Goal: Information Seeking & Learning: Learn about a topic

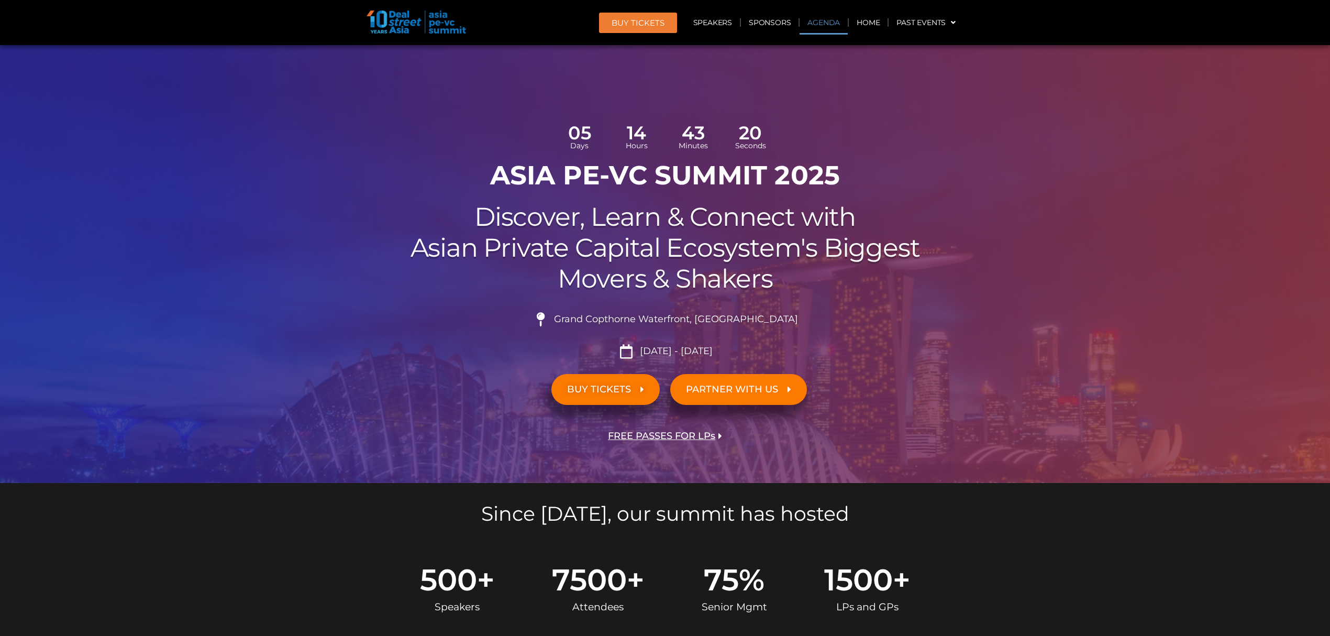
click at [821, 25] on link "Agenda" at bounding box center [823, 22] width 48 height 24
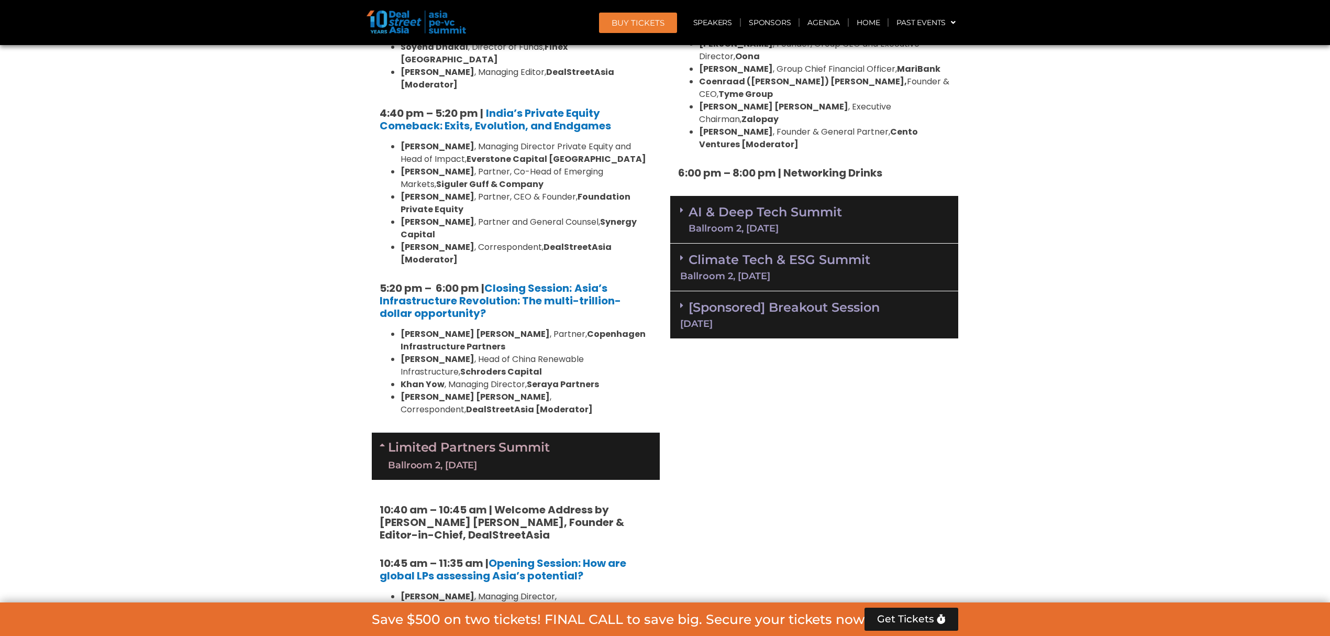
scroll to position [2278, 0]
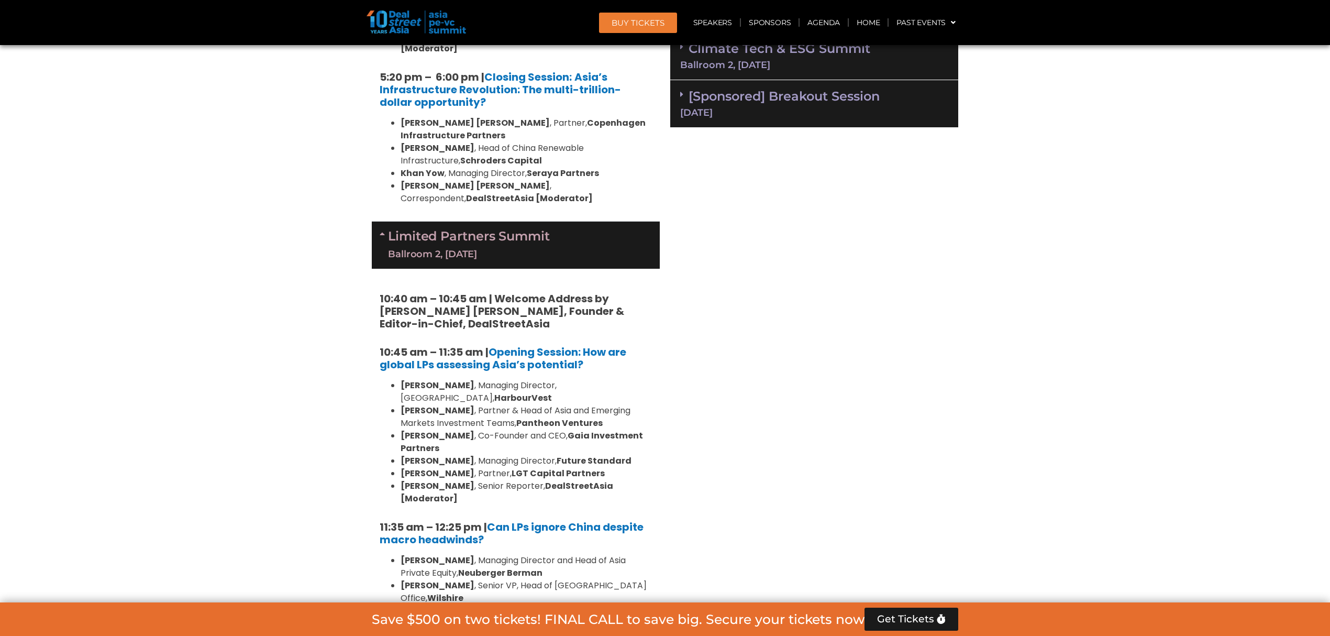
click at [172, 329] on section "Private Equity & Investment Summit Ballroom 1, [DATE] 8:00 am – 9:00 am | Regis…" at bounding box center [665, 498] width 1330 height 4064
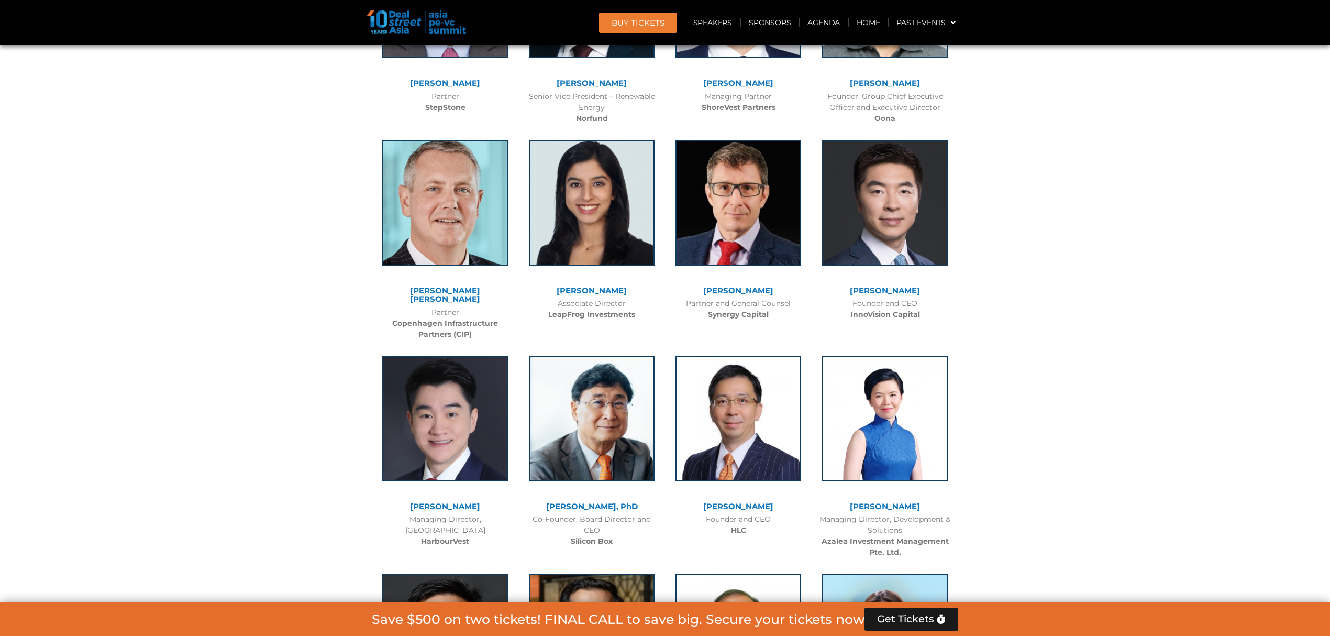
scroll to position [9532, 0]
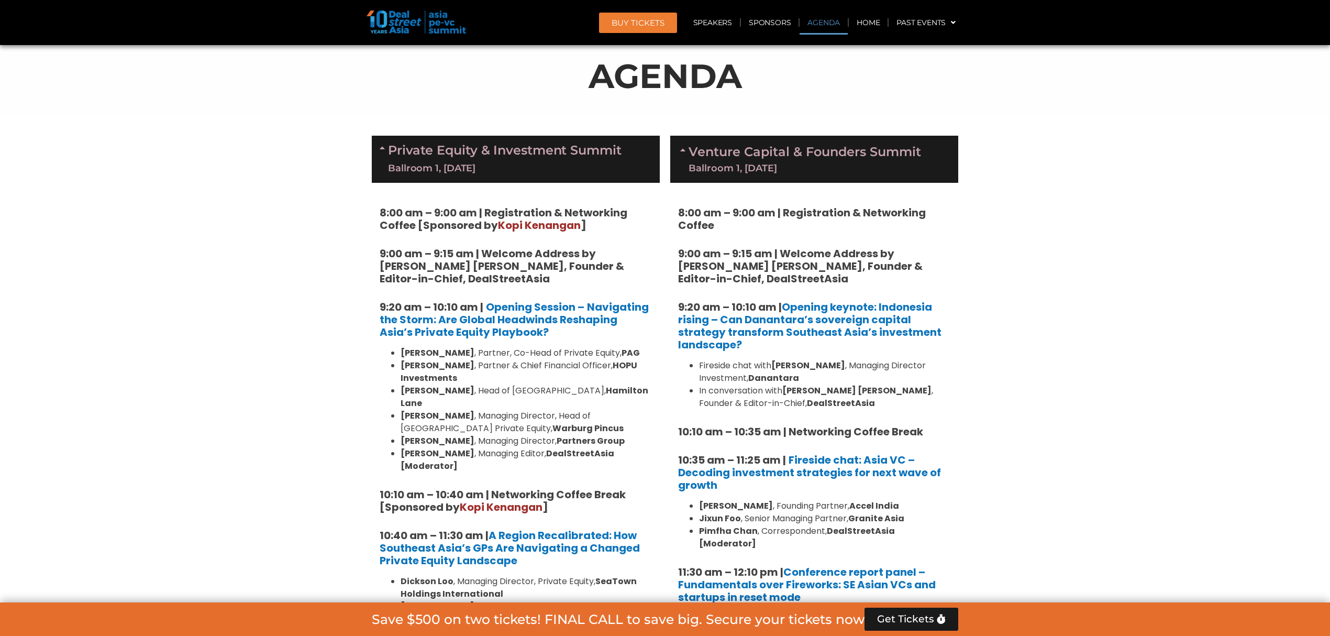
scroll to position [556, 0]
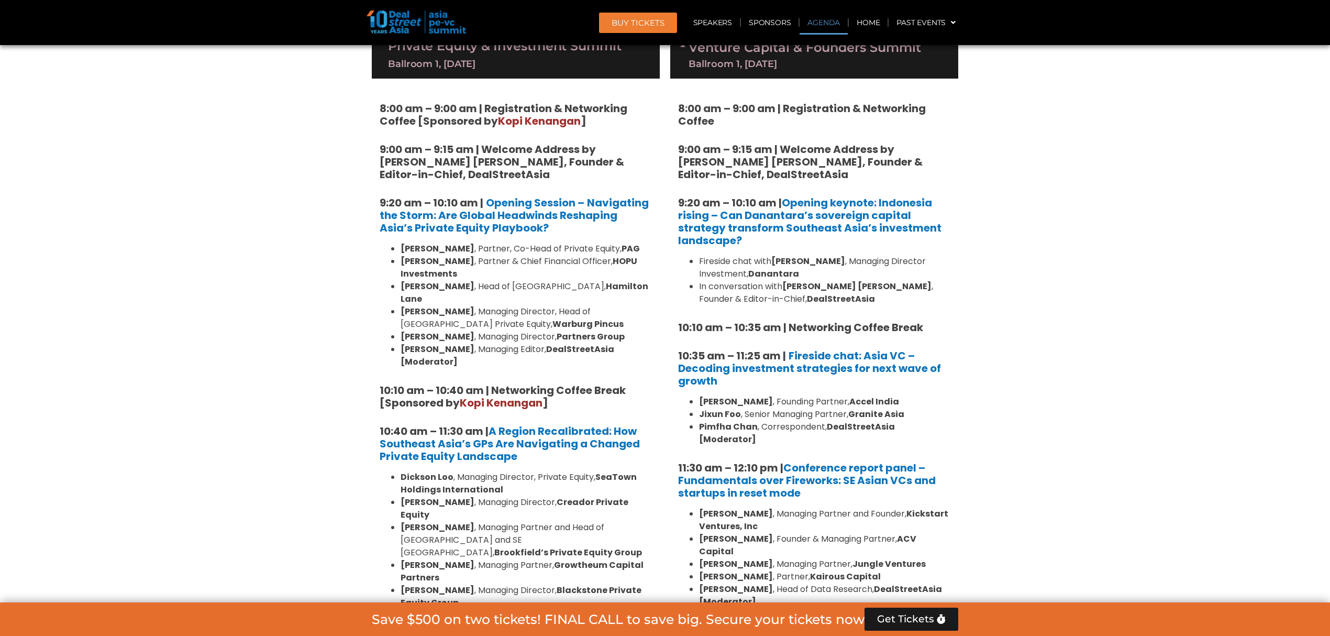
scroll to position [696, 0]
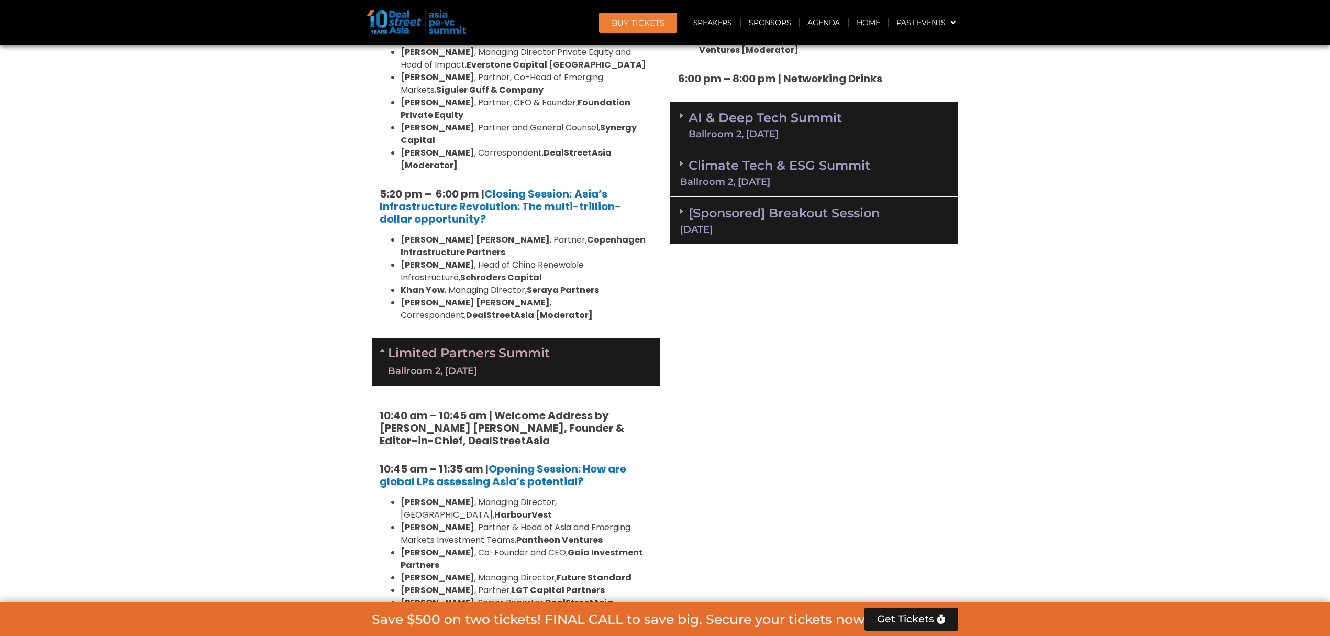
scroll to position [2231, 0]
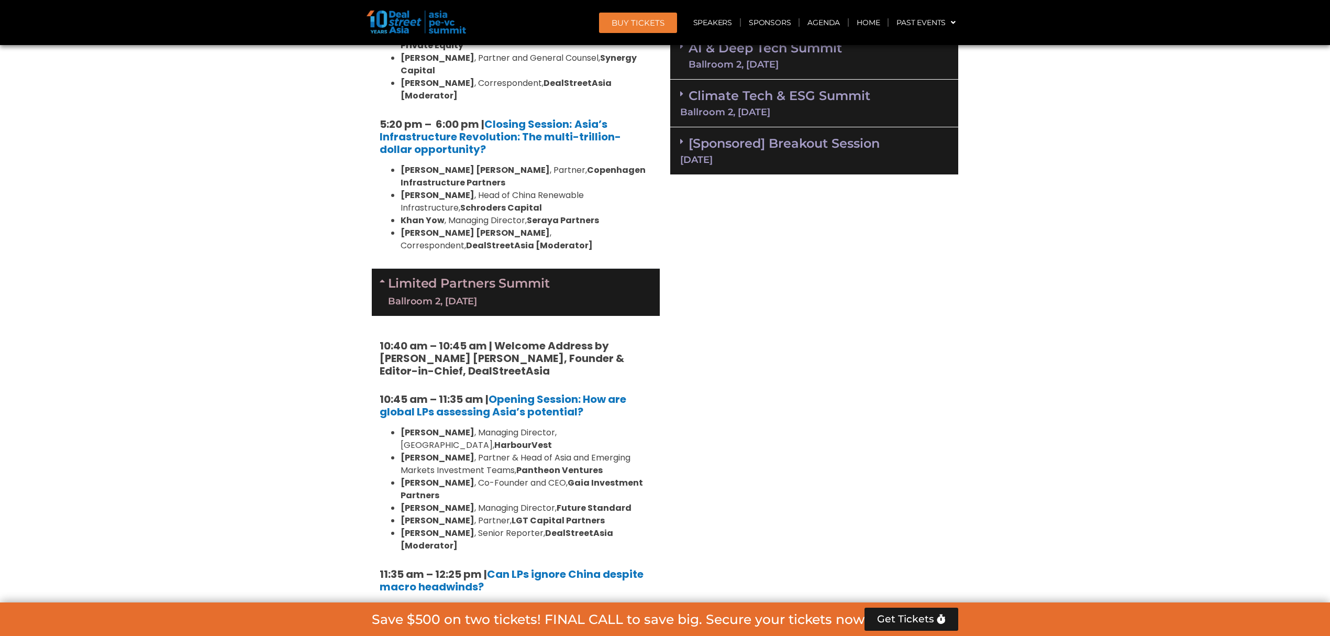
click at [265, 308] on section "Private Equity & Investment Summit Ballroom 1, [DATE] 8:00 am – 9:00 am | Regis…" at bounding box center [665, 545] width 1330 height 4064
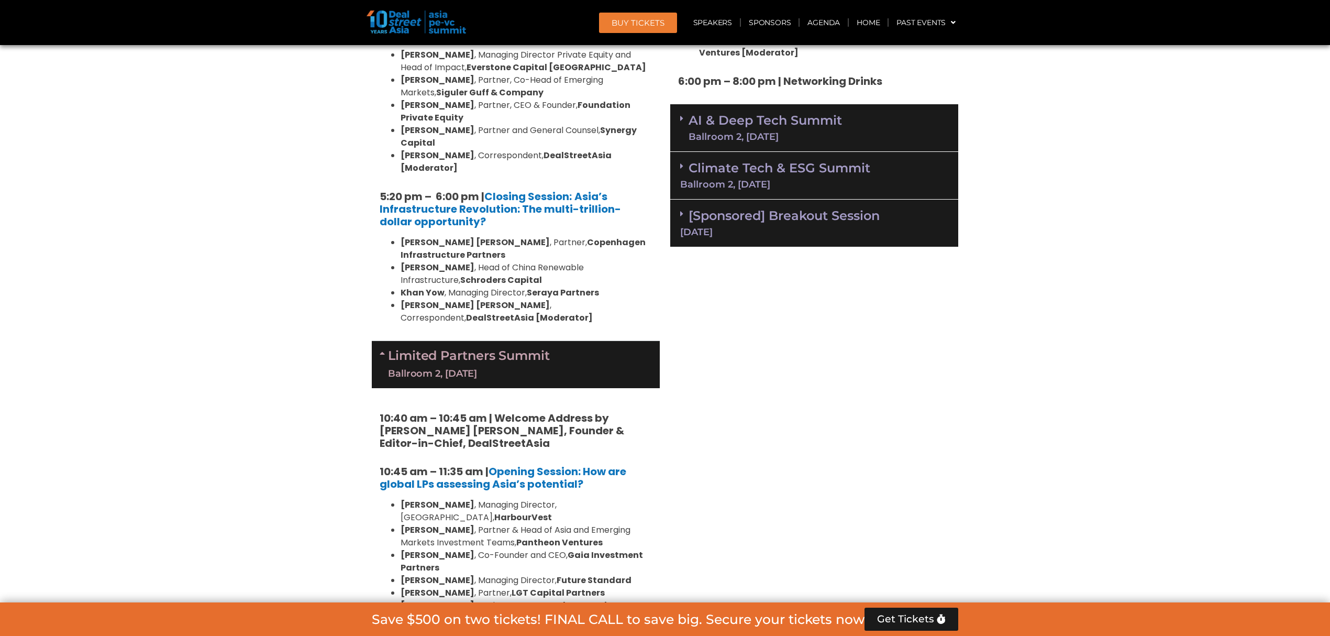
scroll to position [2092, 0]
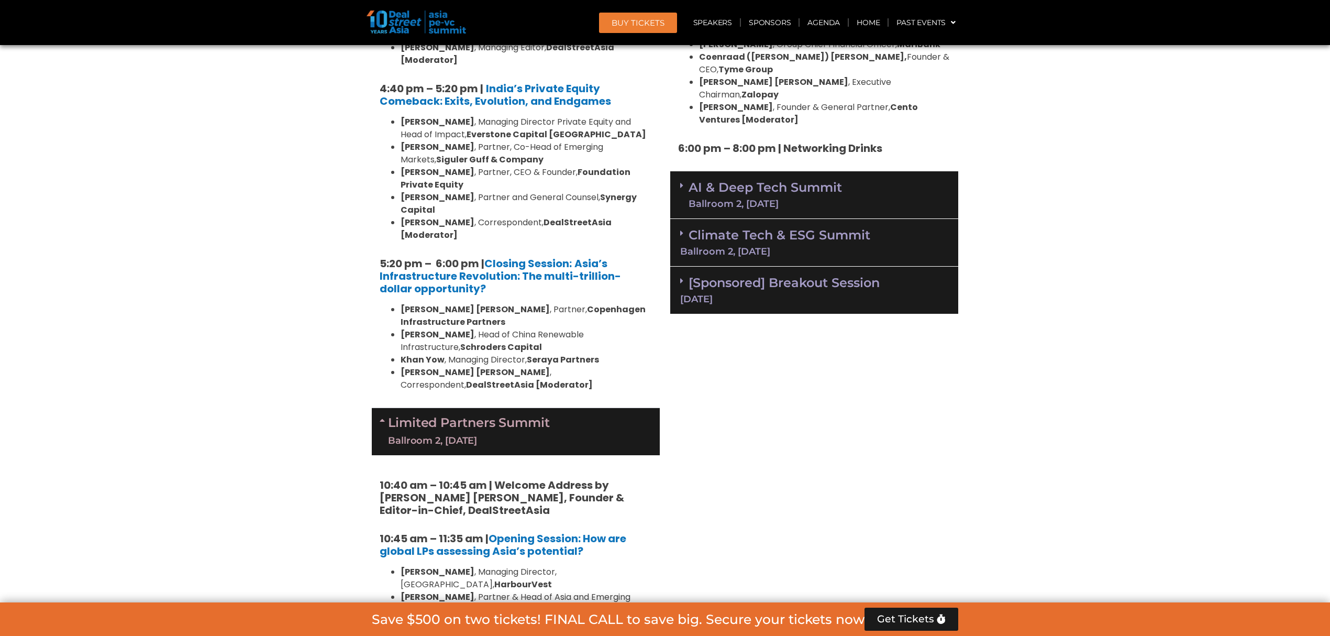
click at [793, 275] on link "[Sponsored] Breakout Session [DATE]" at bounding box center [814, 289] width 268 height 29
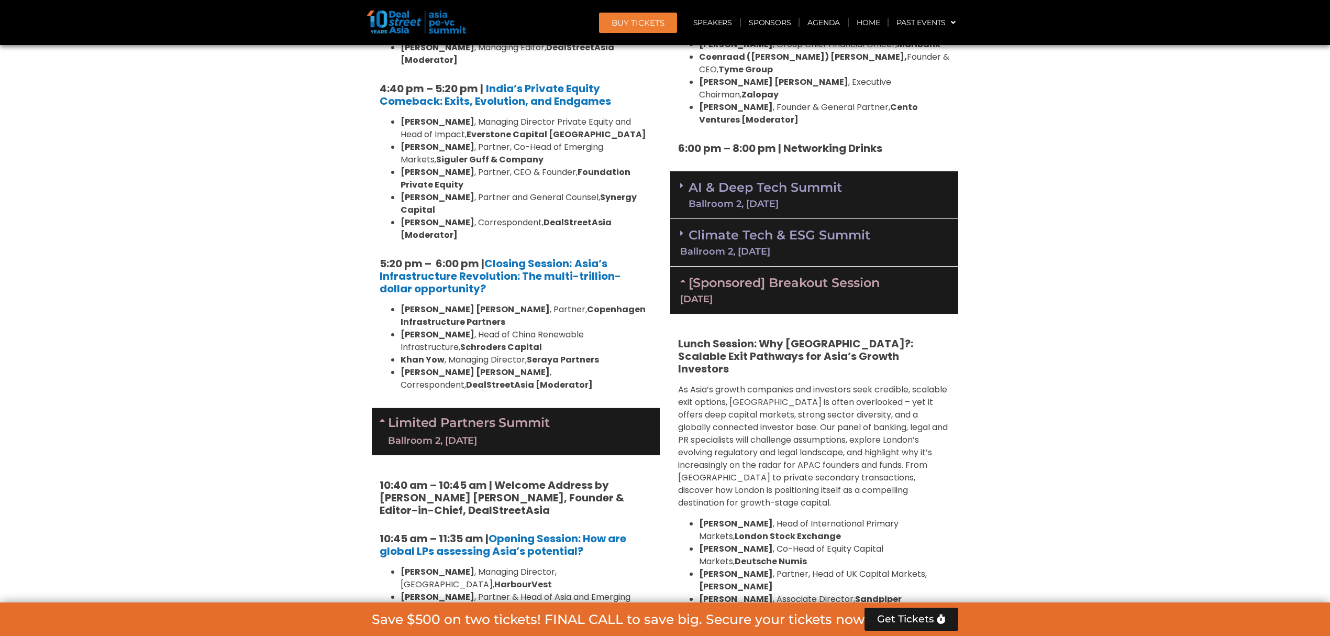
click at [797, 247] on div "Ballroom 2, [DATE]" at bounding box center [814, 251] width 268 height 9
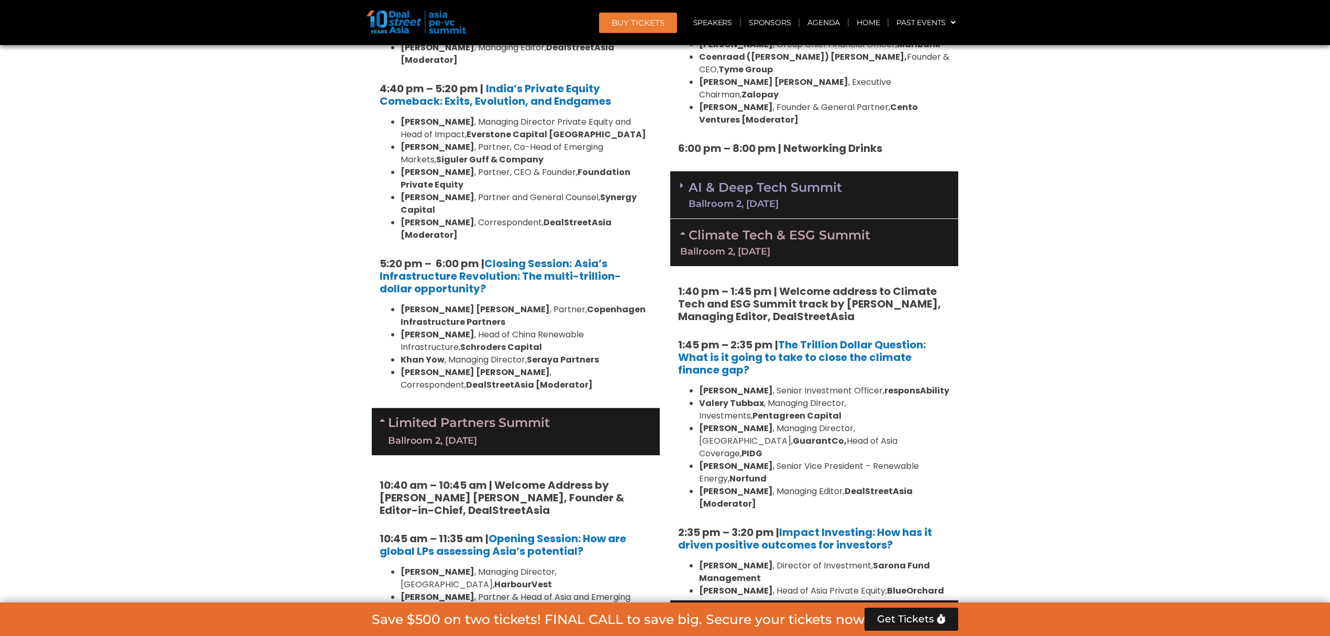
click at [803, 199] on div "Ballroom 2, [DATE]" at bounding box center [764, 203] width 153 height 9
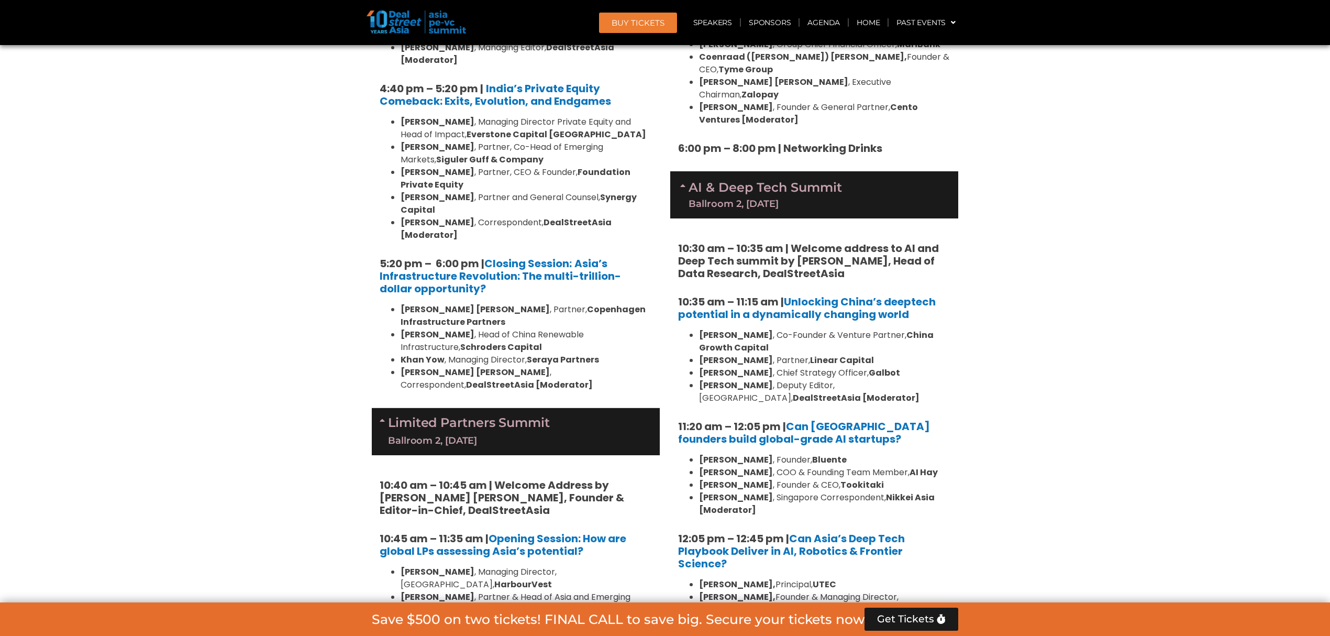
scroll to position [2371, 0]
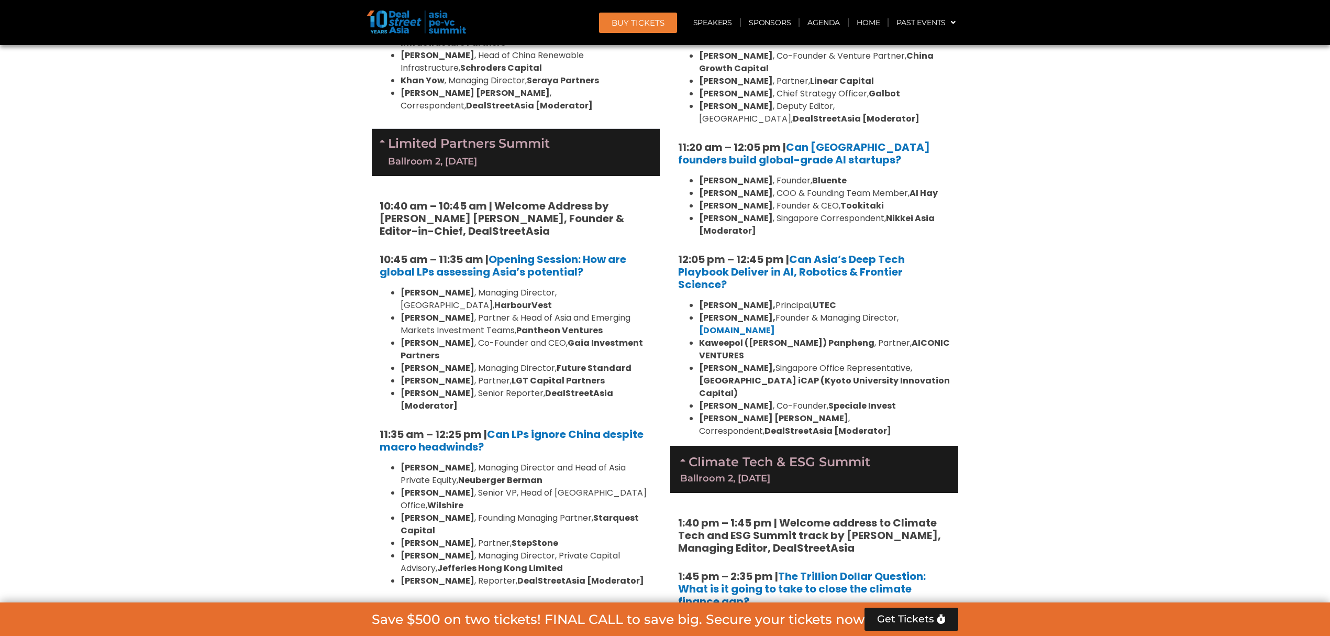
click at [757, 454] on link "Climate Tech & ESG Summit Ballroom 2, [DATE]" at bounding box center [814, 468] width 268 height 29
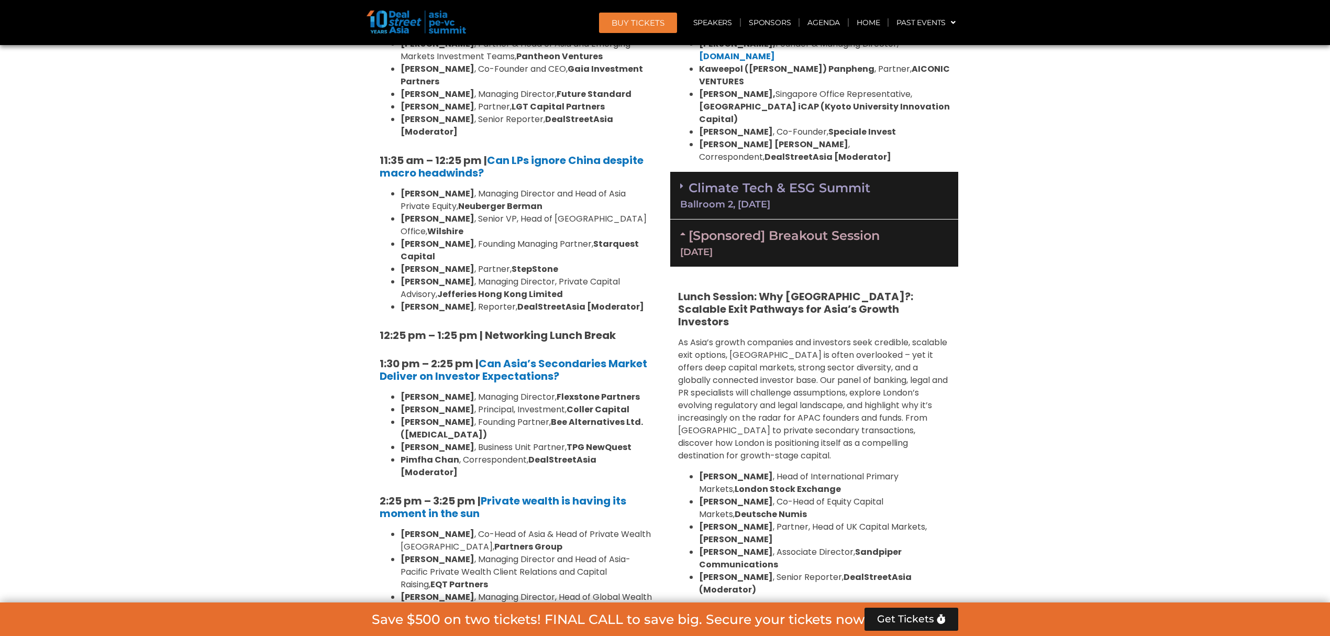
scroll to position [2650, 0]
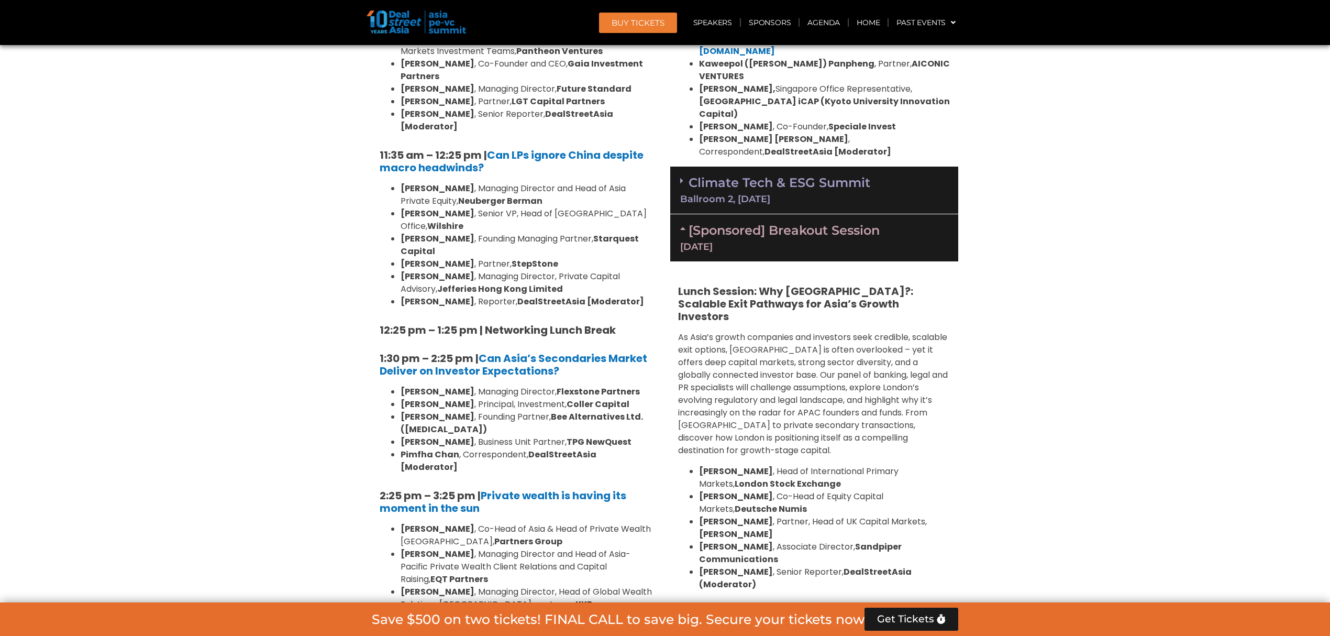
click at [817, 242] on div "[DATE]" at bounding box center [814, 246] width 268 height 9
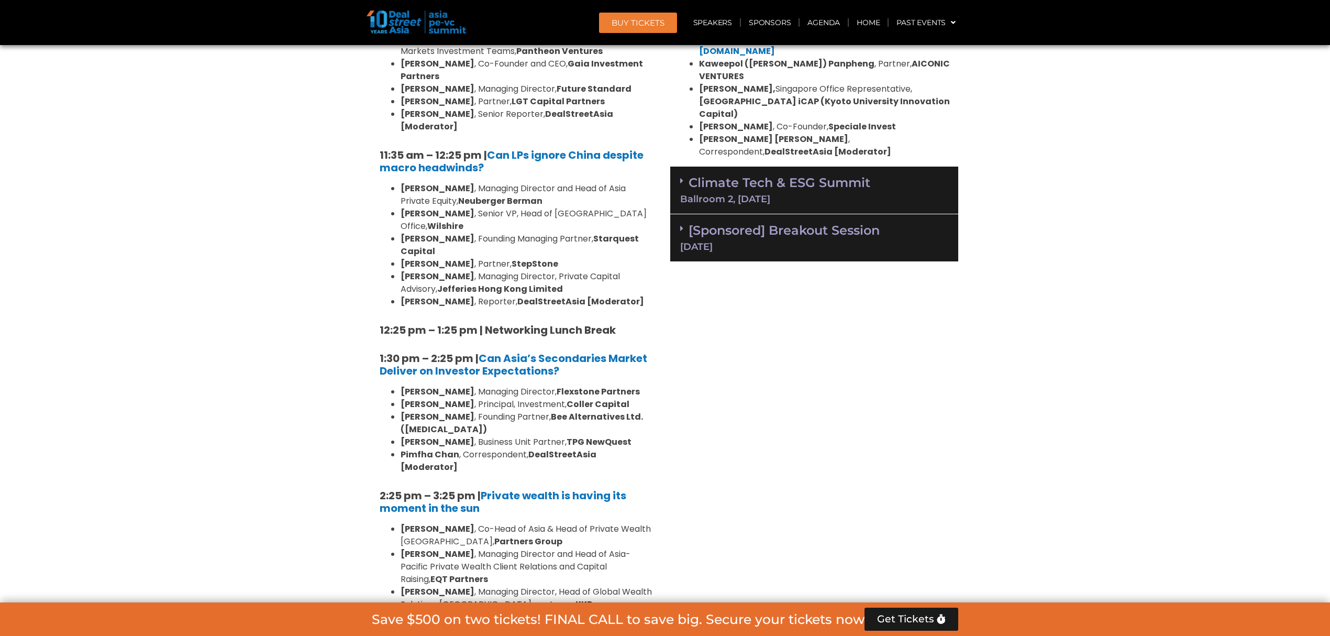
click at [73, 185] on section "Private Equity & Investment Summit Ballroom 1, [DATE] 8:00 am – 9:00 am | Regis…" at bounding box center [665, 126] width 1330 height 4064
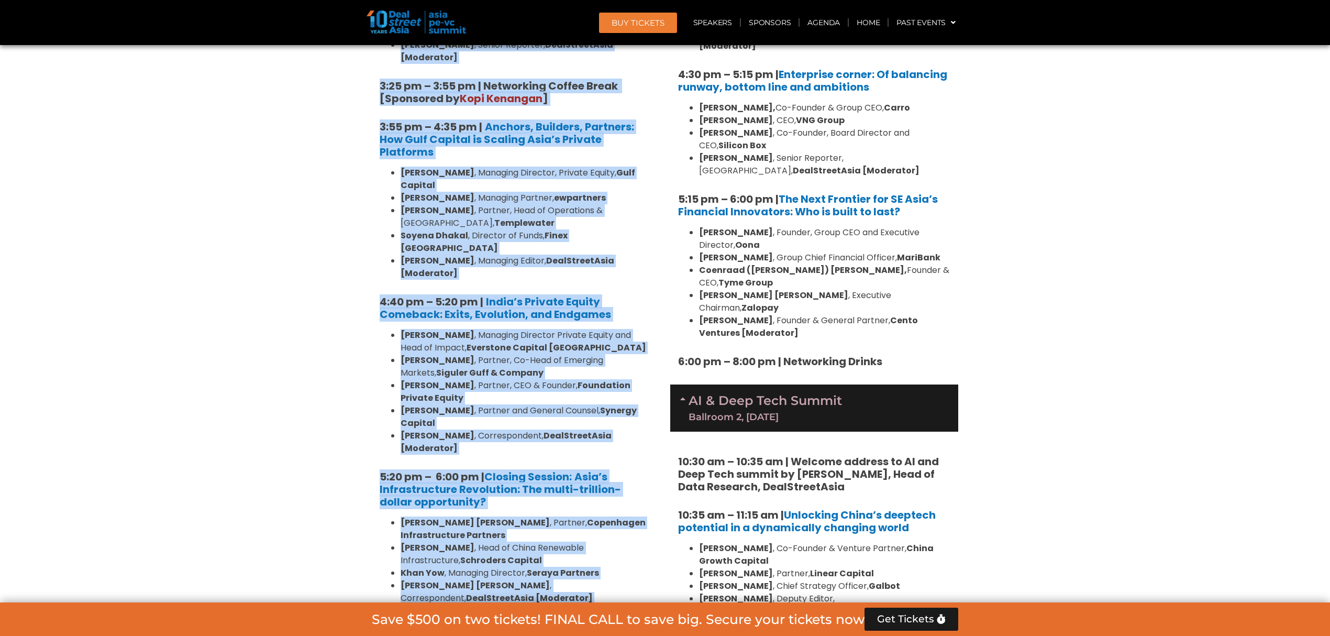
scroll to position [1959, 0]
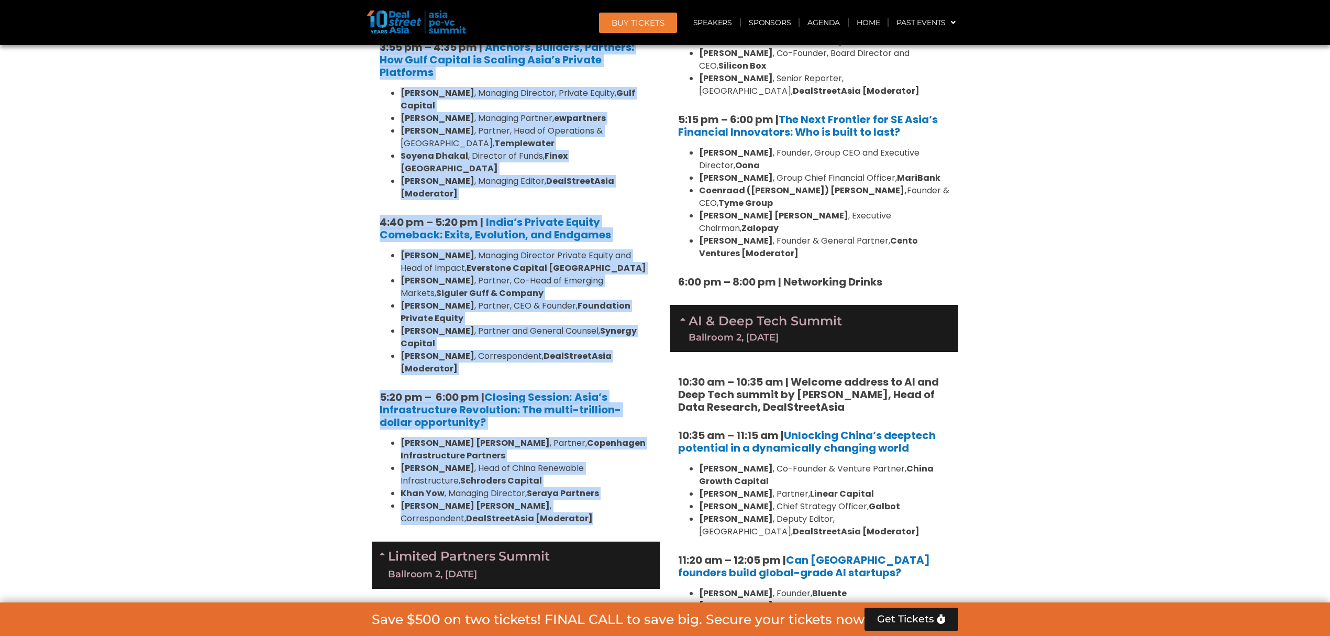
drag, startPoint x: 378, startPoint y: 130, endPoint x: 468, endPoint y: 350, distance: 237.6
copy div "4:63 lo – 5:27 ip | Dolorsitamet & Consectetu Adipis [Elitseddo ei Temp Incidid…"
click at [584, 512] on strong "DealStreetAsia [Moderator]" at bounding box center [529, 518] width 127 height 12
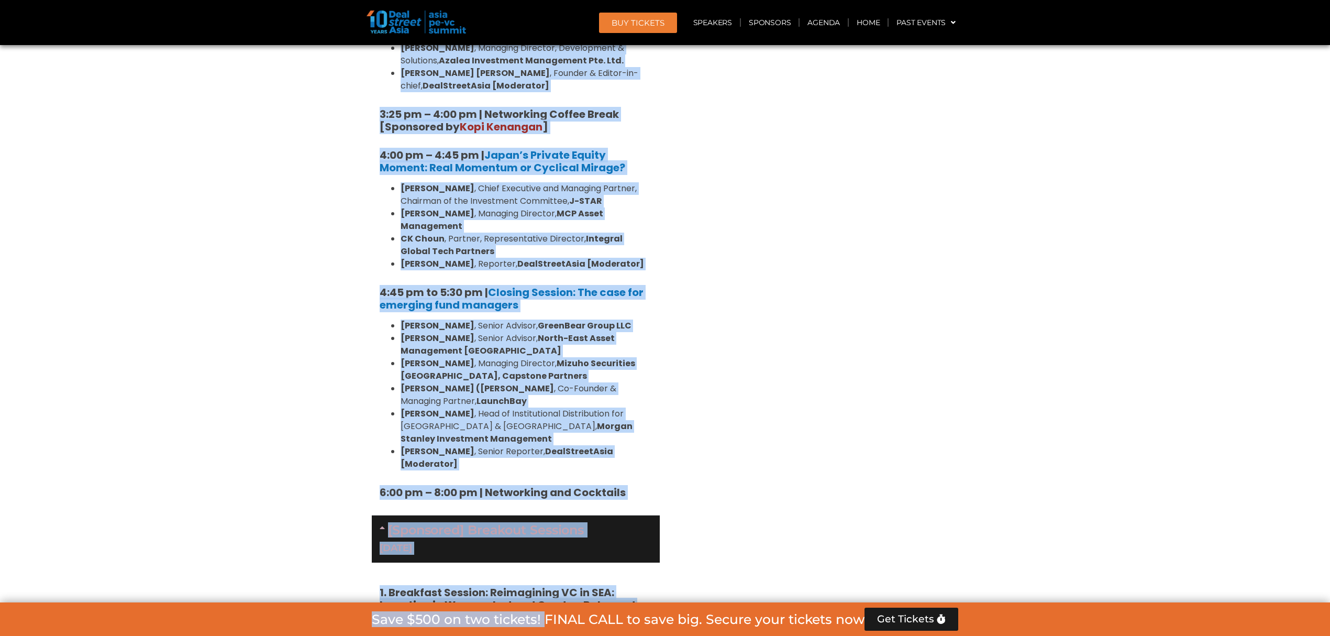
scroll to position [3295, 0]
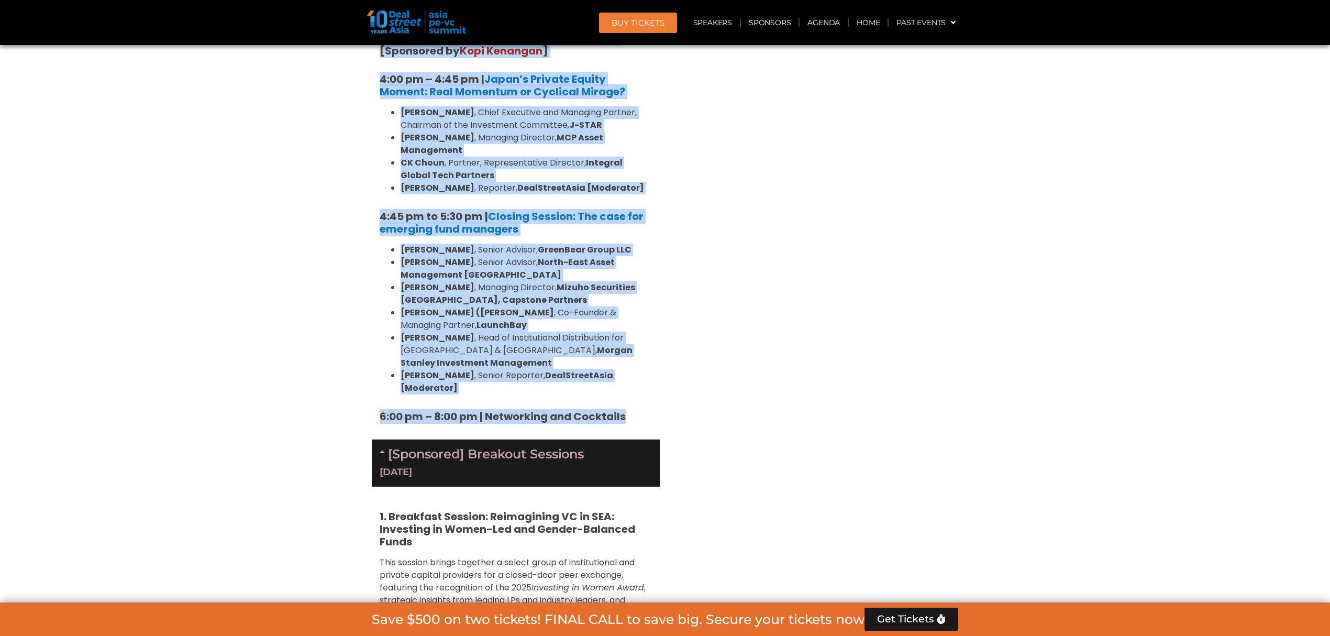
drag, startPoint x: 380, startPoint y: 101, endPoint x: 626, endPoint y: 176, distance: 258.0
copy div "18:90 lo – 27:95 ip | Dolorsi Ametcon ad Elit Seddoe Tempor, Incidid & Utlabo-e…"
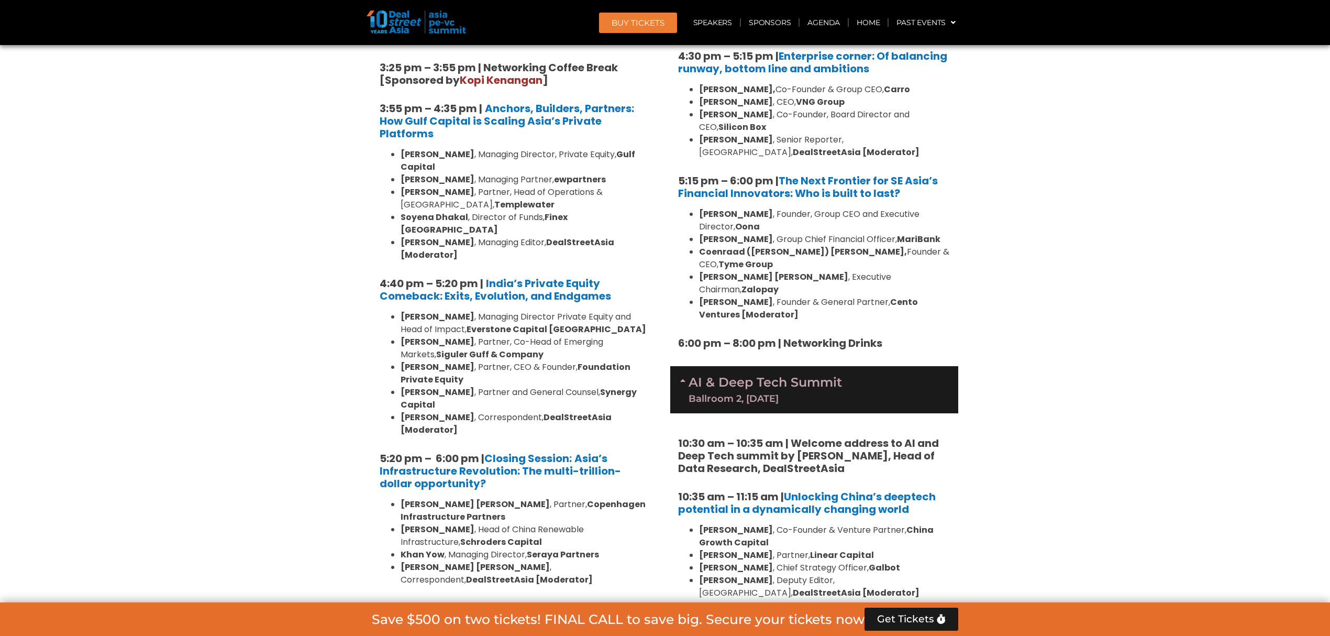
scroll to position [2108, 0]
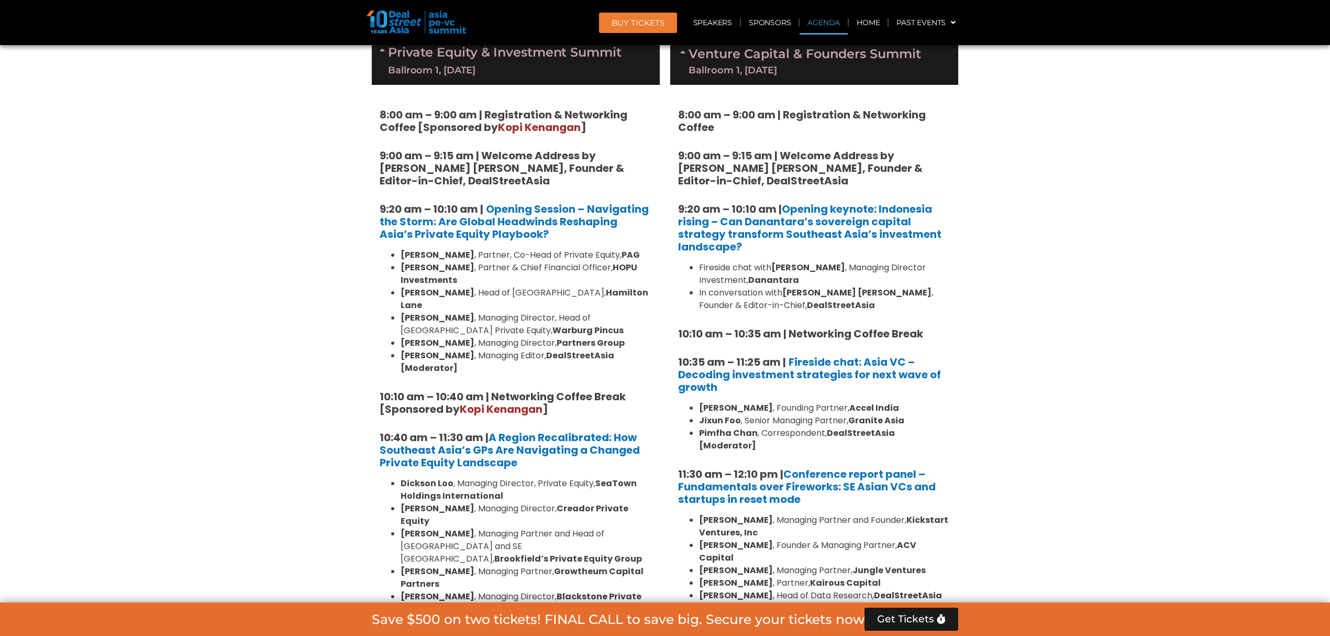
scroll to position [642, 0]
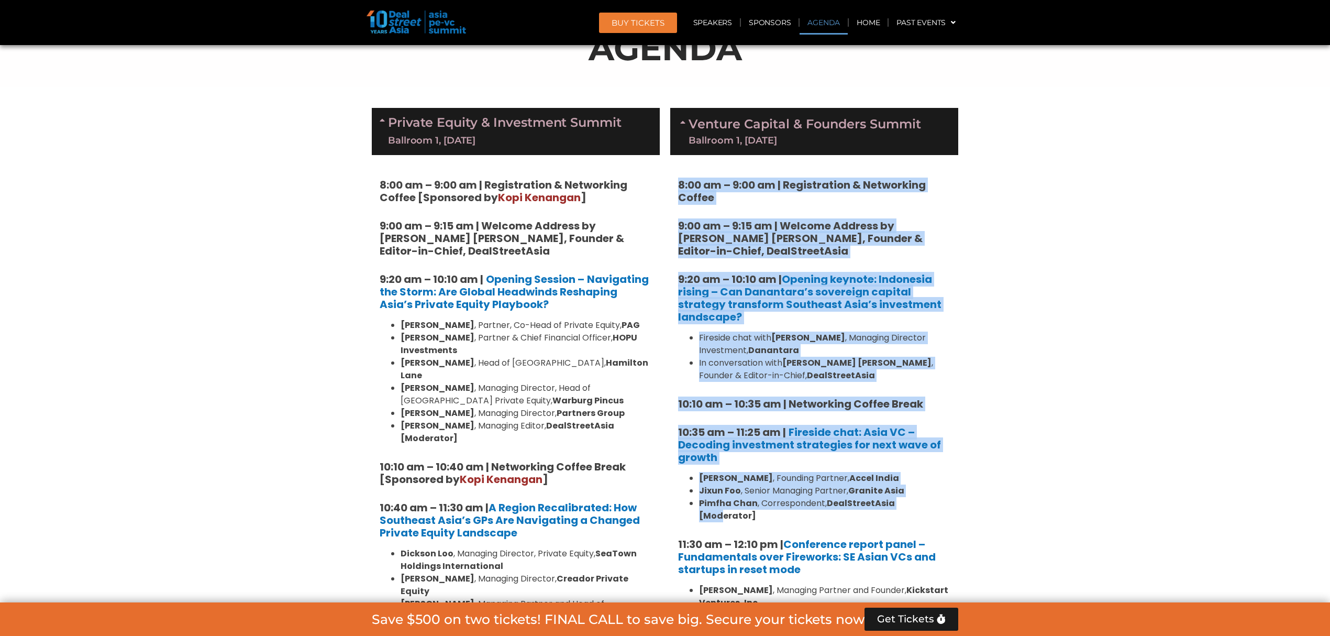
drag, startPoint x: 671, startPoint y: 185, endPoint x: 912, endPoint y: 503, distance: 398.7
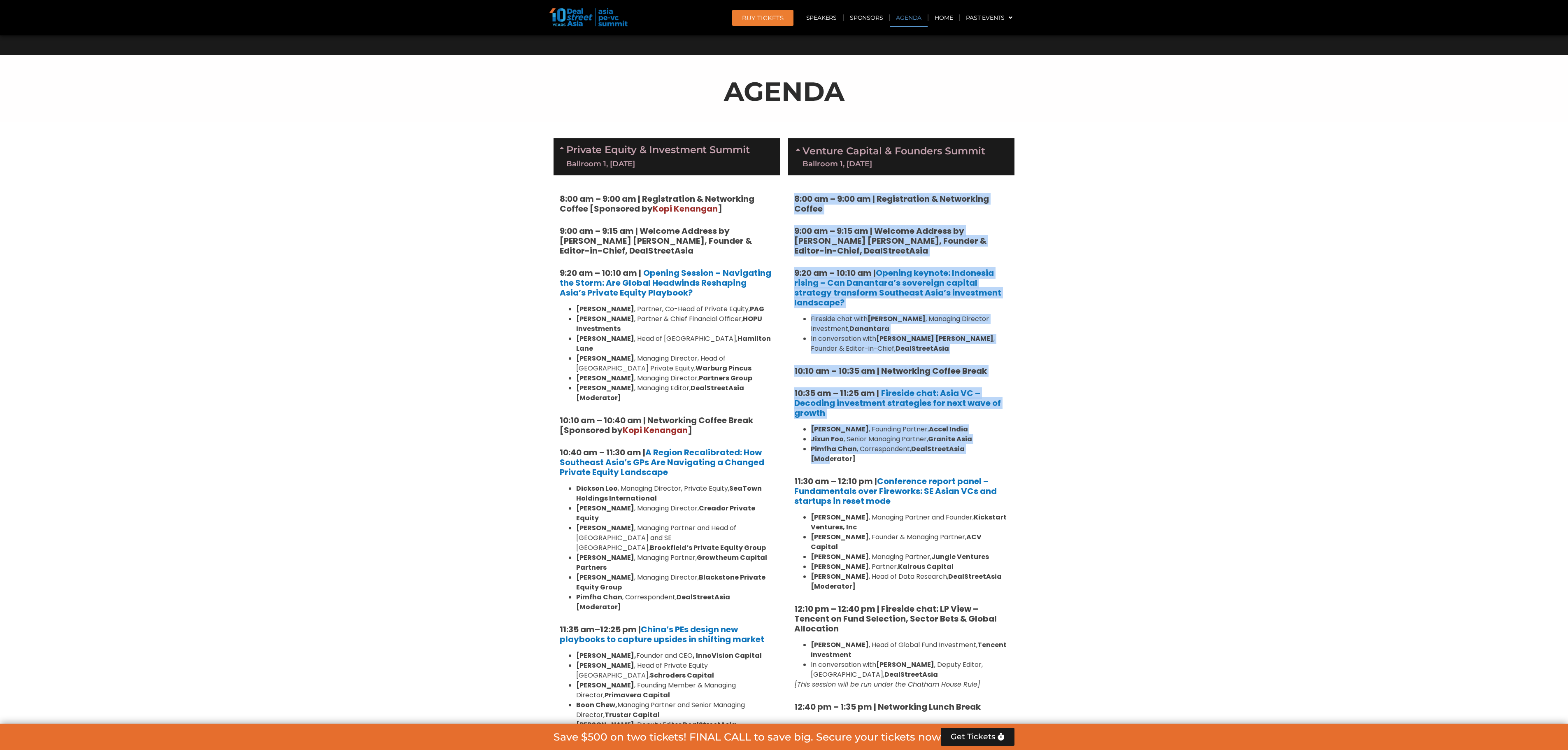
scroll to position [450, 0]
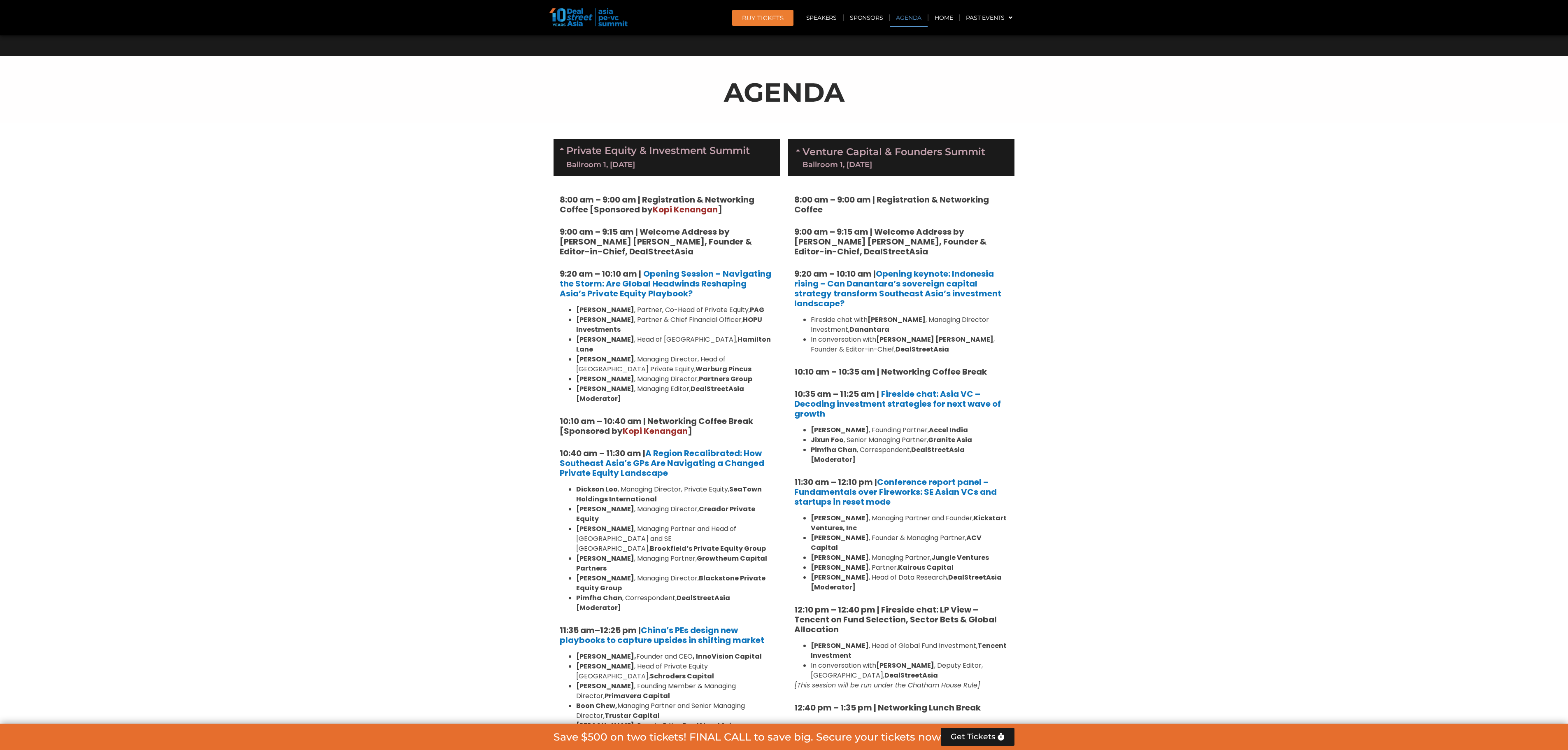
click at [796, 197] on strong "8:00 am – 9:00 am | Registration & Networking Coffee" at bounding box center [891, 204] width 195 height 21
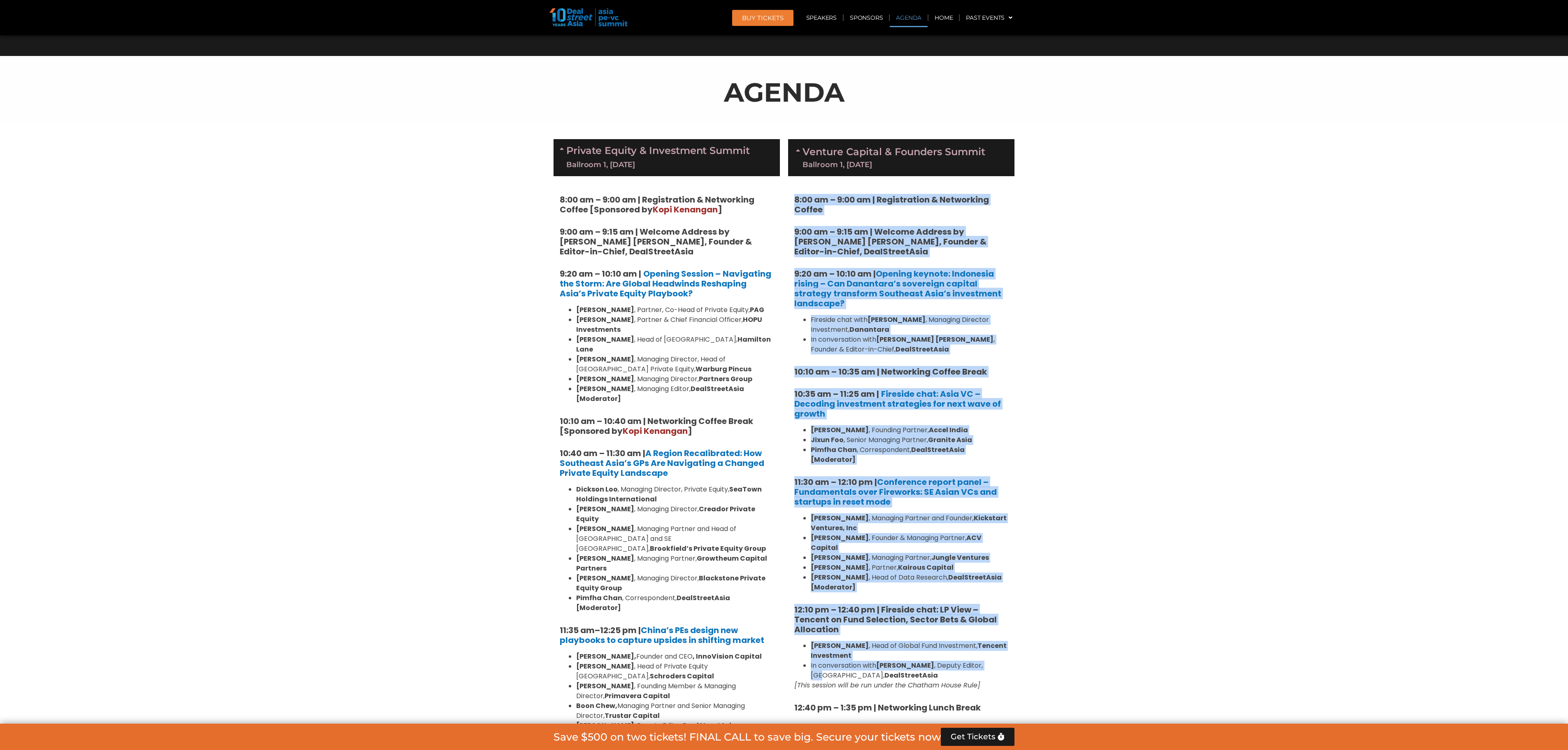
drag, startPoint x: 794, startPoint y: 197, endPoint x: 984, endPoint y: 642, distance: 483.9
click at [984, 499] on div "8:00 am – 9:00 am | Registration & Networking Coffee 9:00 am – 9:15 am | Welcom…" at bounding box center [901, 756] width 214 height 1121
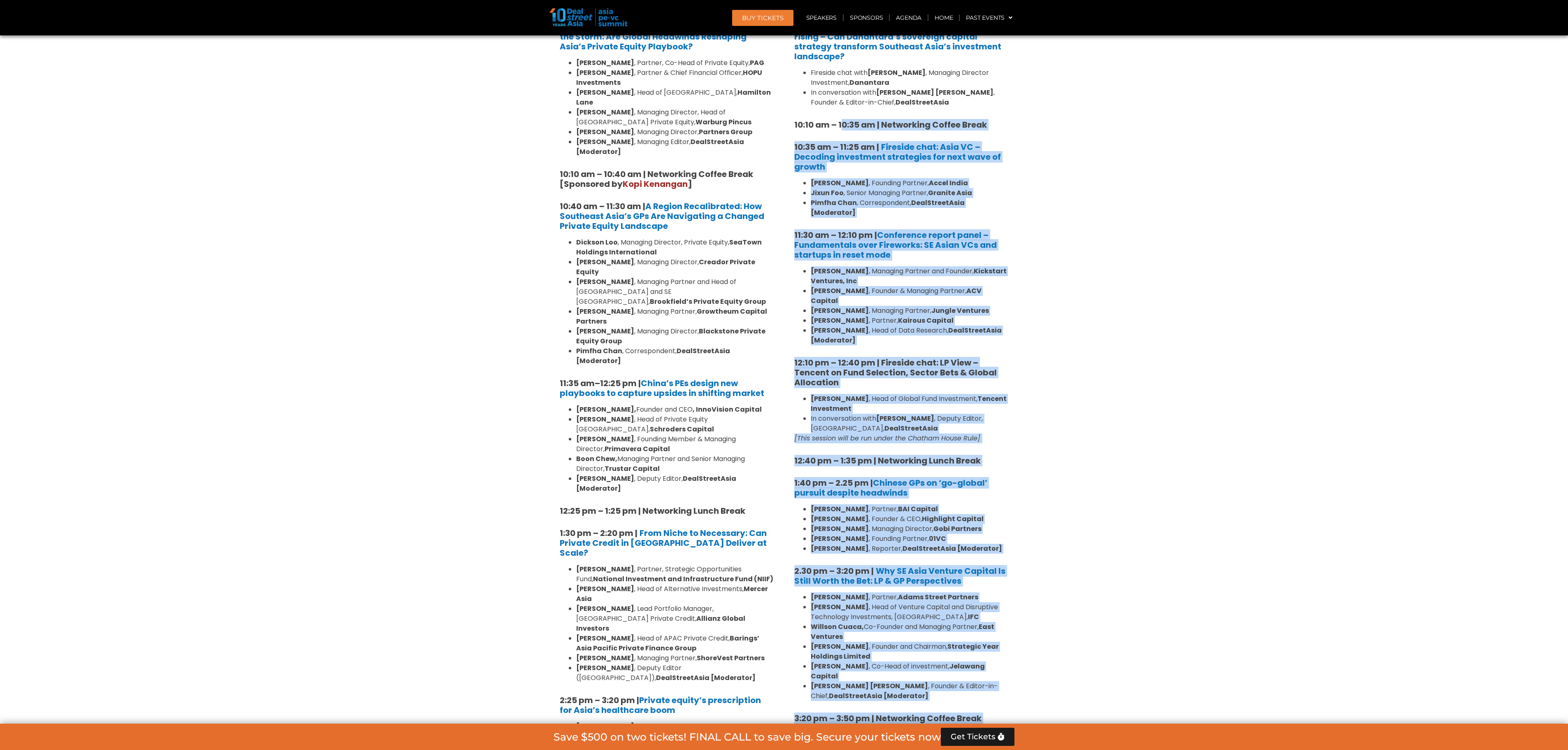
scroll to position [532, 0]
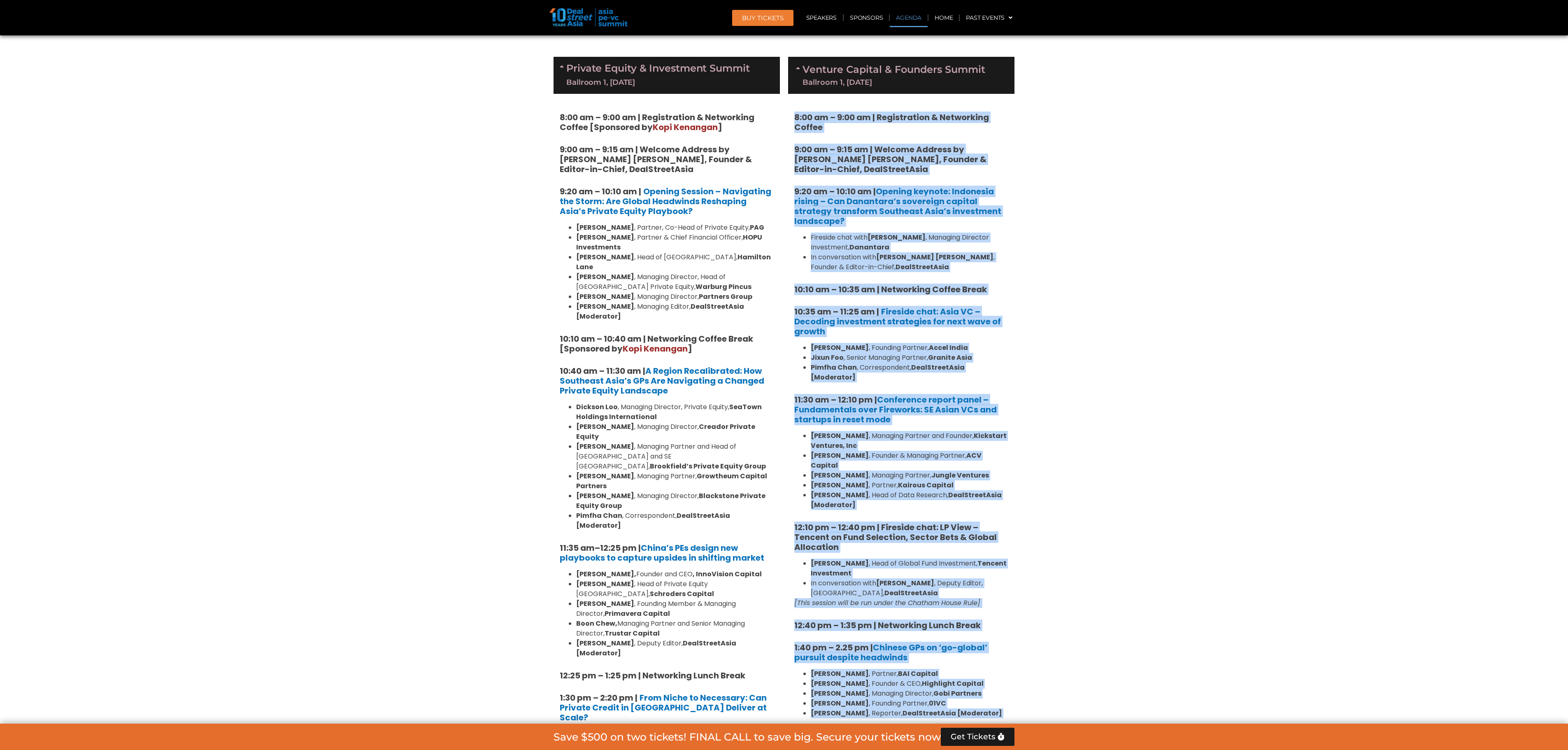
drag, startPoint x: 978, startPoint y: 427, endPoint x: 784, endPoint y: 105, distance: 375.9
copy div "1:70 lo – 8:89 ip | Dolorsitamet & Consectetu Adipis 8:69 el – 6:33 se | Doeius…"
click at [882, 237] on strong "[PERSON_NAME]" at bounding box center [897, 237] width 58 height 9
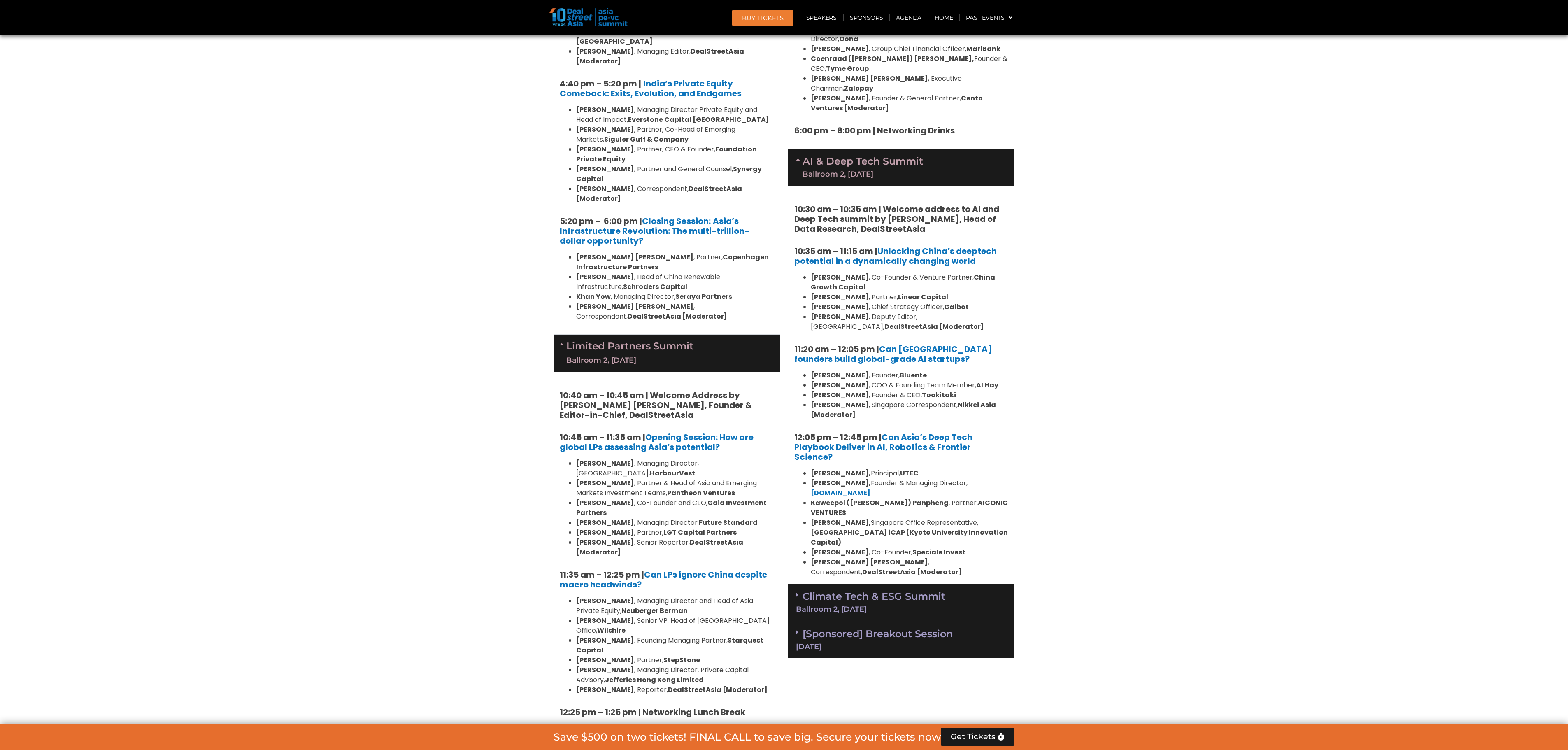
scroll to position [1603, 0]
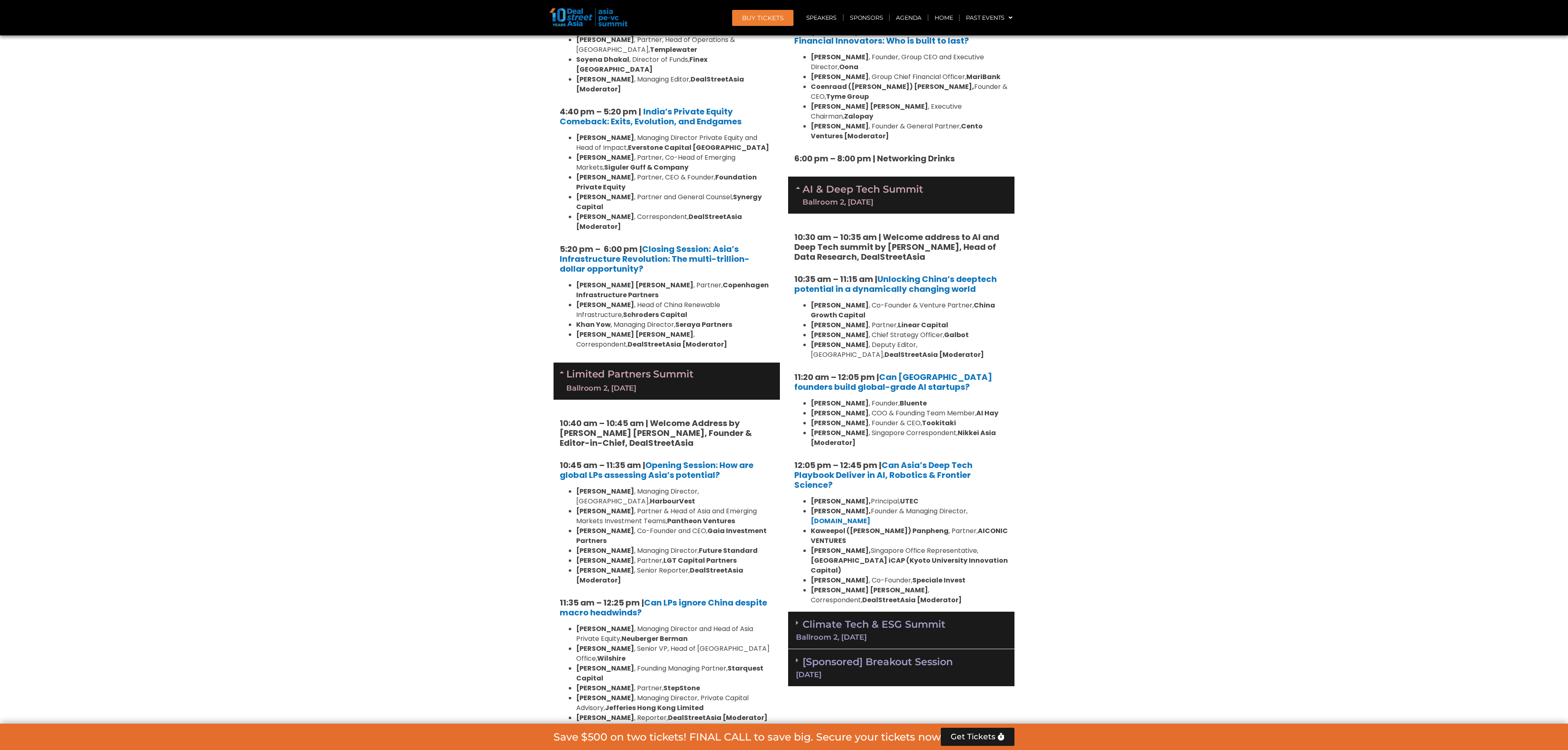
click at [1045, 346] on section "Private Equity & Investment Summit Ballroom 1, [DATE] 8:00 am – 9:00 am | Regis…" at bounding box center [784, 580] width 1568 height 3195
drag, startPoint x: 1377, startPoint y: 331, endPoint x: 1371, endPoint y: 331, distance: 6.0
click at [1045, 331] on section "Private Equity & Investment Summit Ballroom 1, [DATE] 8:00 am – 9:00 am | Regis…" at bounding box center [784, 580] width 1568 height 3195
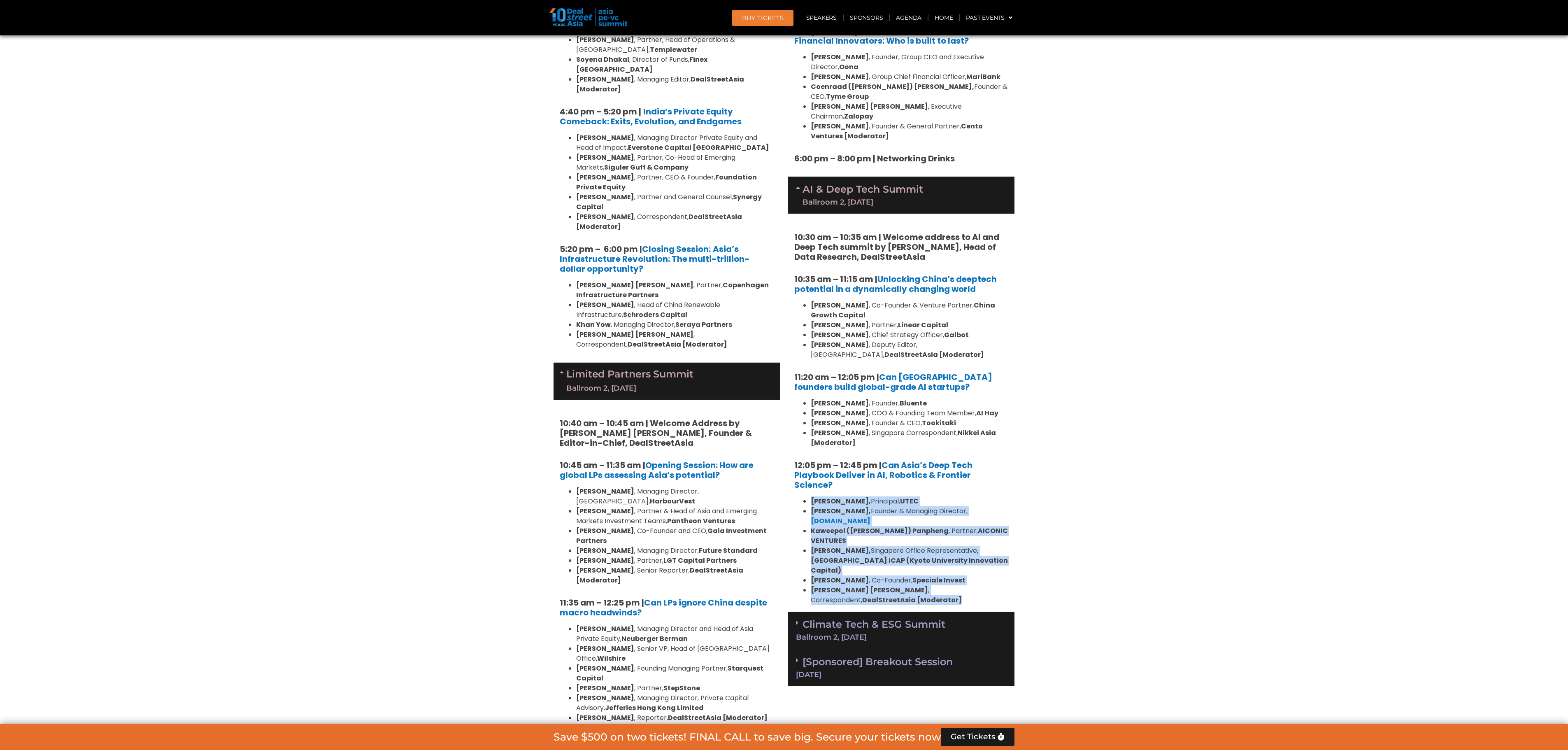
drag, startPoint x: 811, startPoint y: 440, endPoint x: 858, endPoint y: 518, distance: 91.1
click at [858, 499] on ul "[PERSON_NAME], Principal, UTEC [PERSON_NAME], Founder & Managing Director, [DOM…" at bounding box center [901, 550] width 214 height 108
click at [857, 499] on li "[PERSON_NAME] [PERSON_NAME] , Correspondent, DealStreetAsia [Moderator]" at bounding box center [909, 594] width 197 height 20
drag, startPoint x: 860, startPoint y: 517, endPoint x: 825, endPoint y: 461, distance: 66.0
click at [825, 496] on ul "[PERSON_NAME], Principal, UTEC [PERSON_NAME], Founder & Managing Director, [DOM…" at bounding box center [901, 550] width 214 height 108
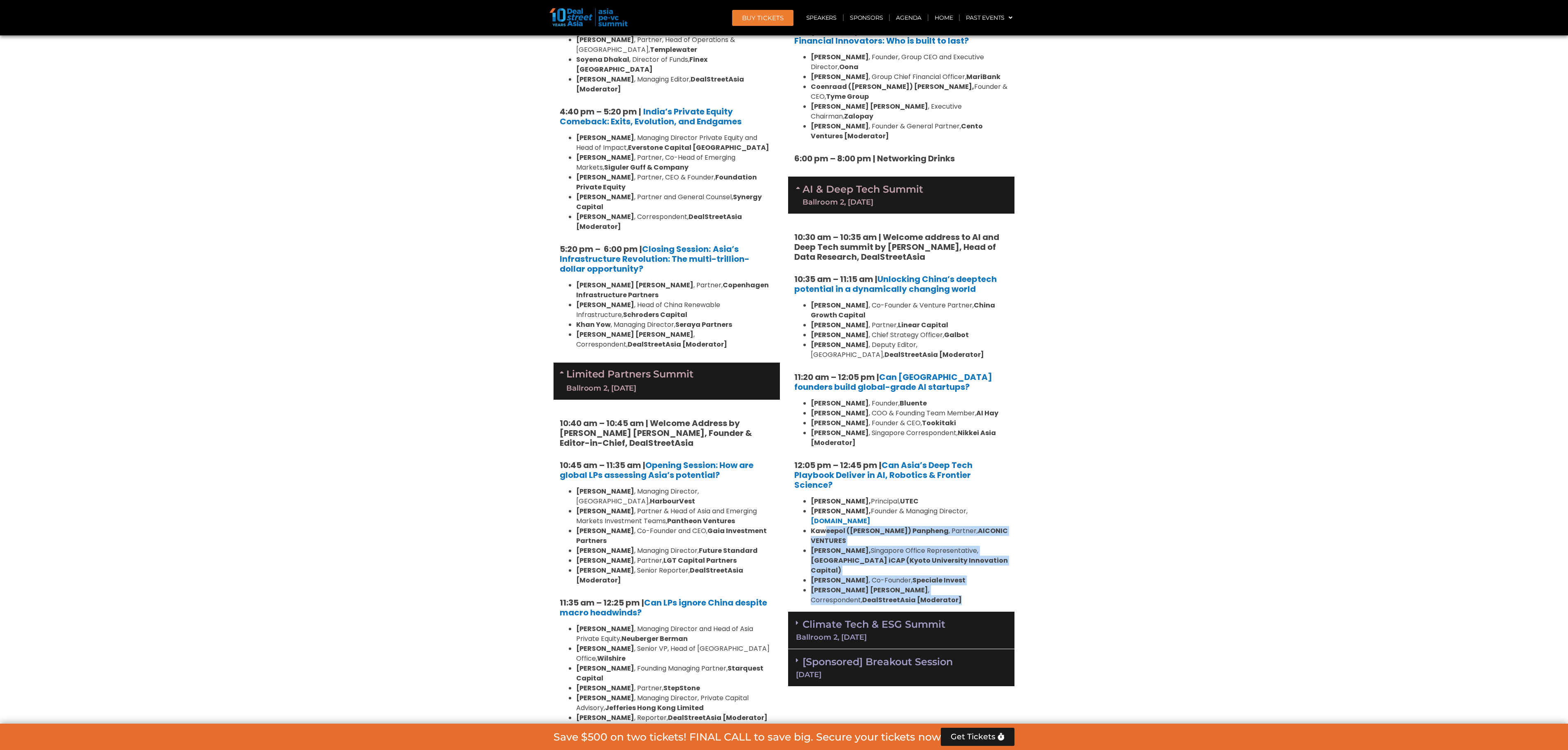
click at [832, 499] on b "[PERSON_NAME]," at bounding box center [840, 550] width 60 height 9
click at [839, 499] on b "[GEOGRAPHIC_DATA] iCAP (Kyoto University Innovation Capital)" at bounding box center [909, 565] width 197 height 20
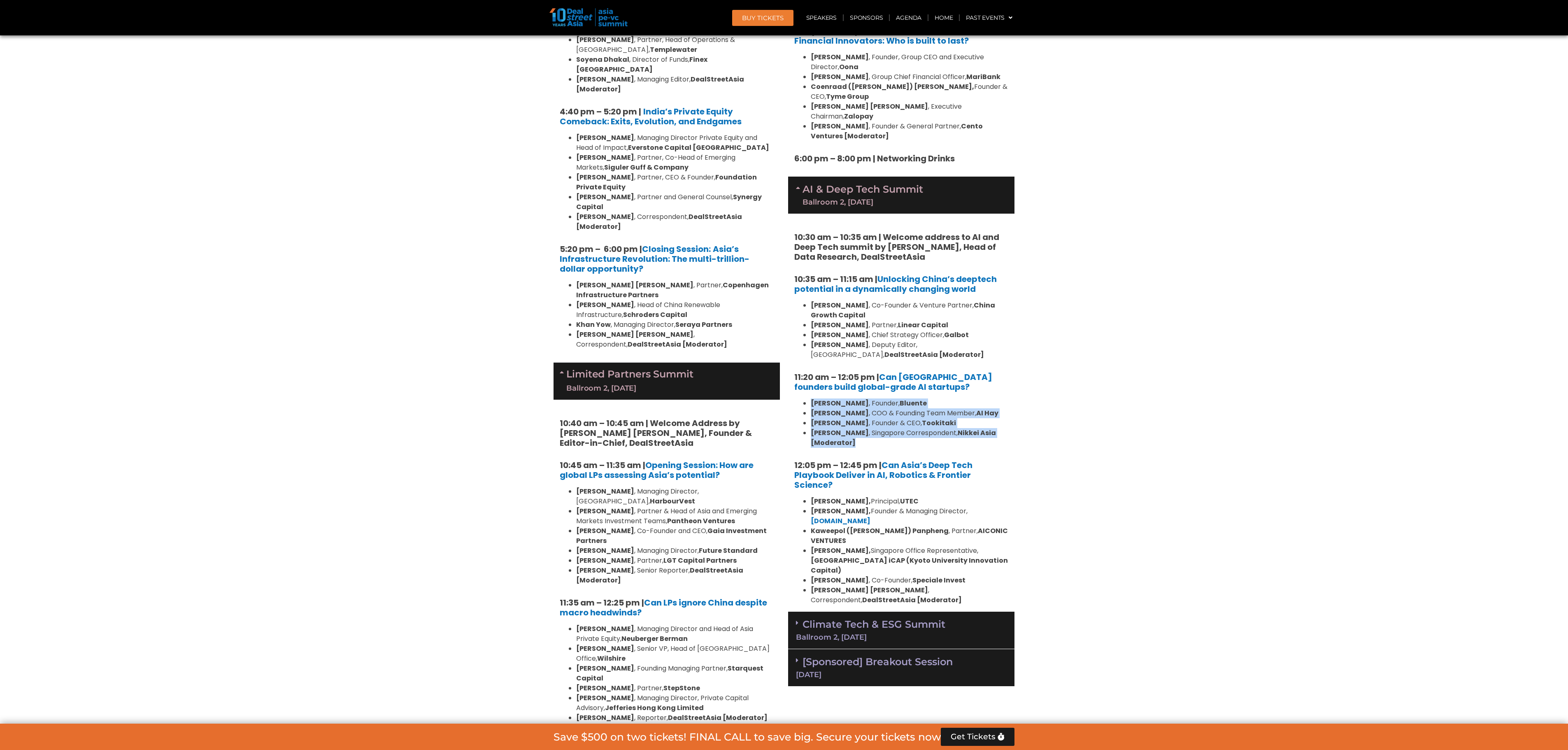
drag, startPoint x: 854, startPoint y: 384, endPoint x: 809, endPoint y: 344, distance: 60.2
click at [807, 399] on ul "[PERSON_NAME] , Founder, [PERSON_NAME] , COO & Founding Team Member, [PERSON_NA…" at bounding box center [901, 423] width 214 height 50
click at [828, 418] on strong "[PERSON_NAME]" at bounding box center [839, 423] width 58 height 9
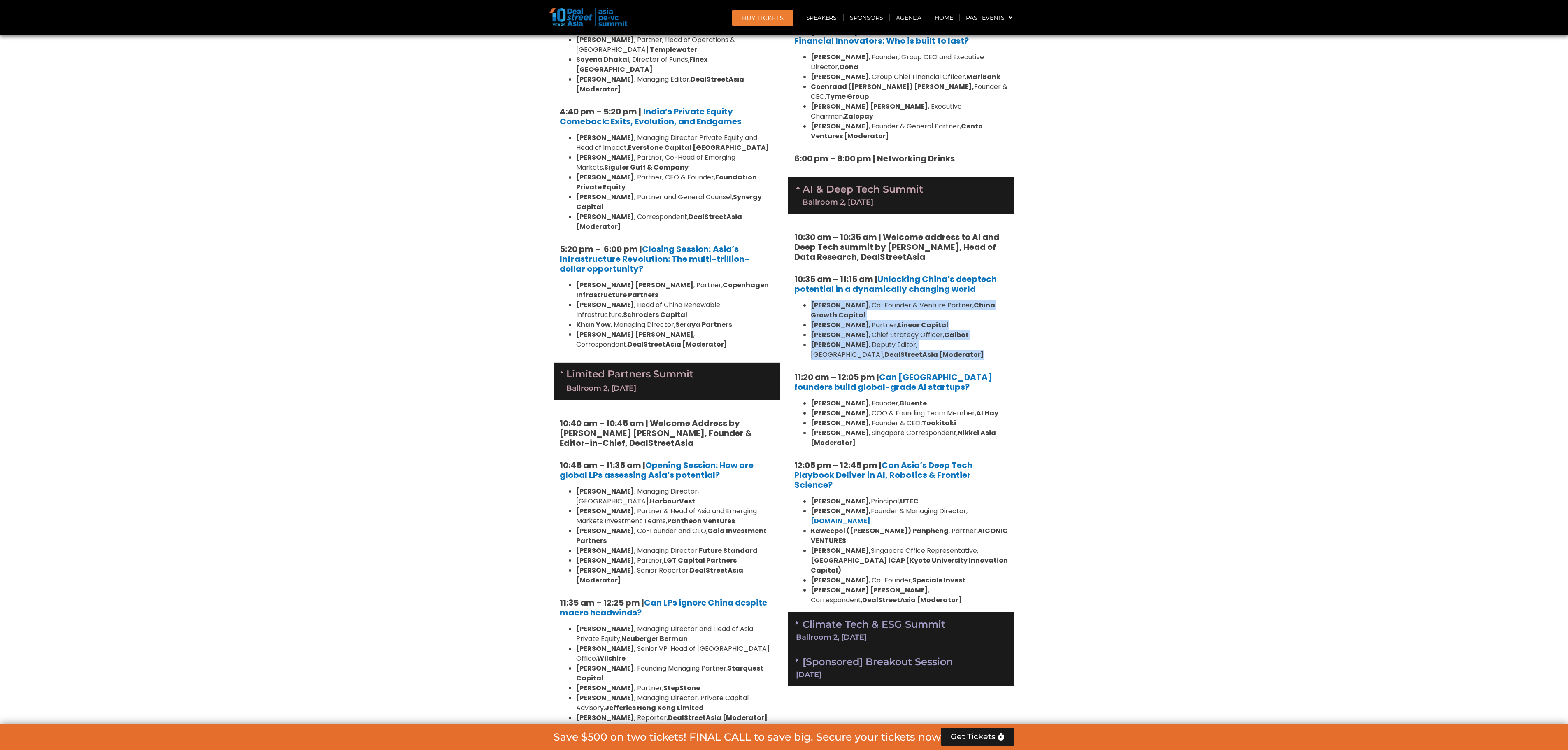
drag, startPoint x: 902, startPoint y: 296, endPoint x: 808, endPoint y: 241, distance: 108.9
click at [808, 300] on ul "[PERSON_NAME] , Co-Founder & Venture Partner, [GEOGRAPHIC_DATA] Growth Capital …" at bounding box center [901, 329] width 214 height 59
click at [821, 300] on strong "[PERSON_NAME]" at bounding box center [839, 305] width 58 height 9
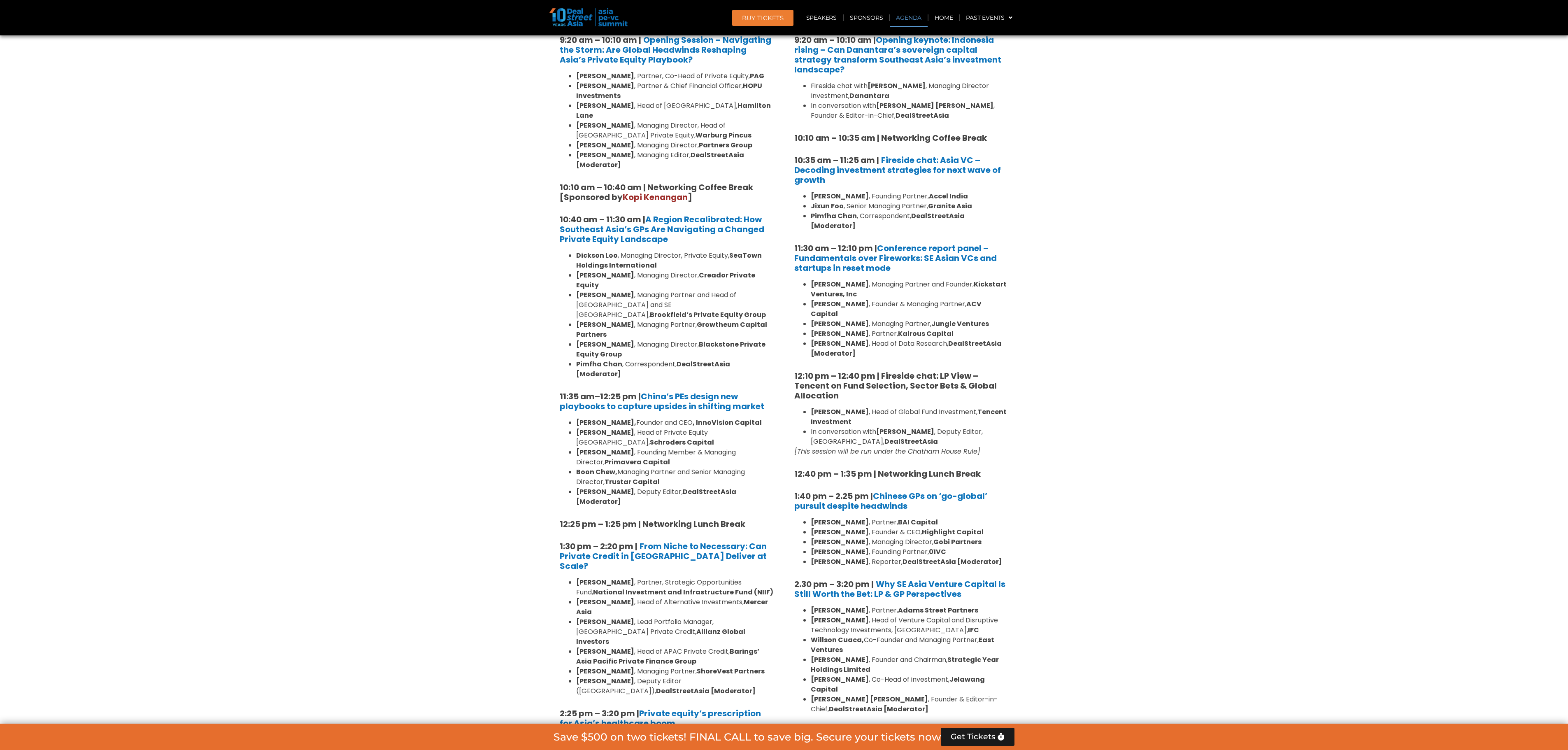
scroll to position [615, 0]
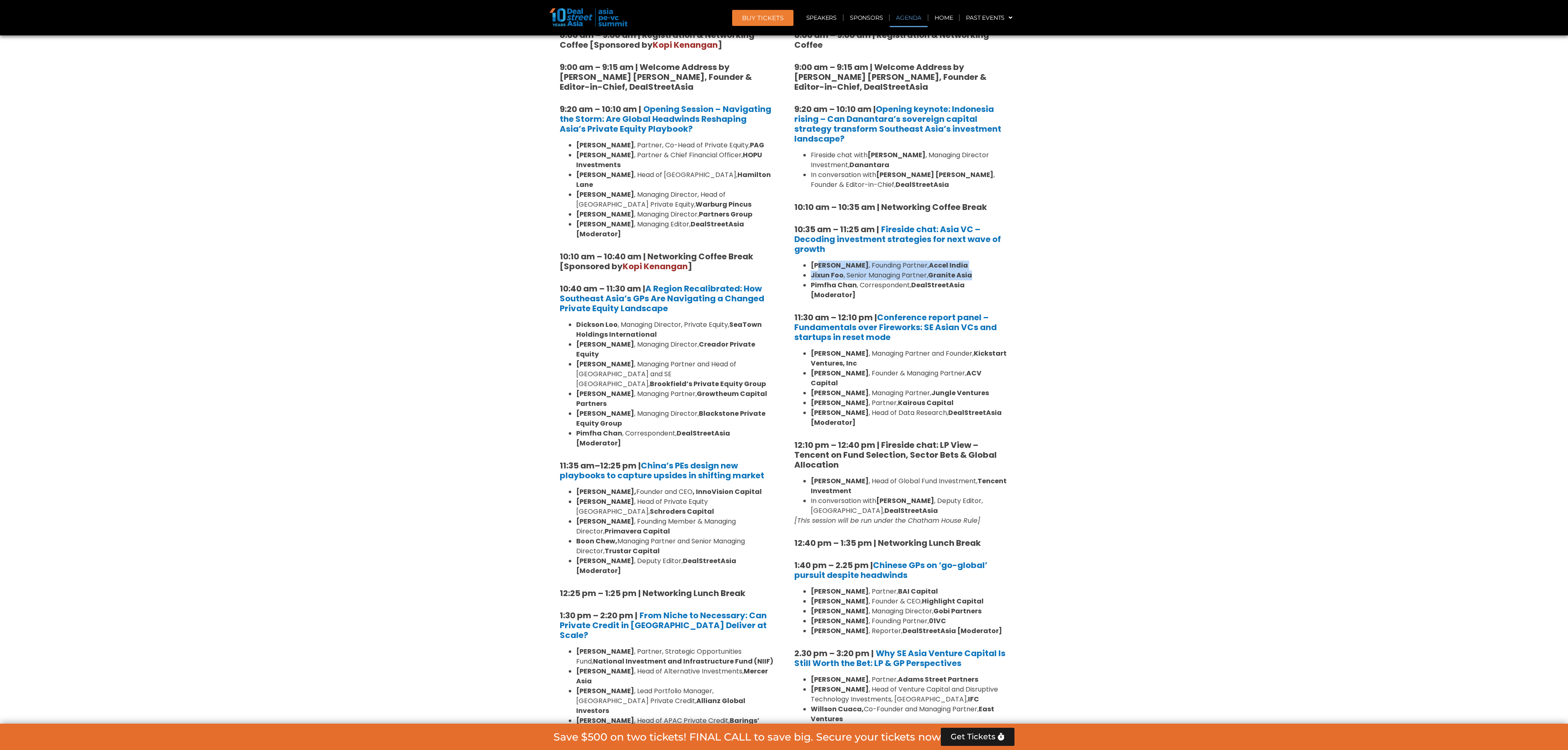
drag, startPoint x: 1012, startPoint y: 278, endPoint x: 819, endPoint y: 265, distance: 193.4
click at [818, 265] on strong "[PERSON_NAME]" at bounding box center [839, 265] width 58 height 9
drag, startPoint x: 809, startPoint y: 264, endPoint x: 1041, endPoint y: 283, distance: 232.8
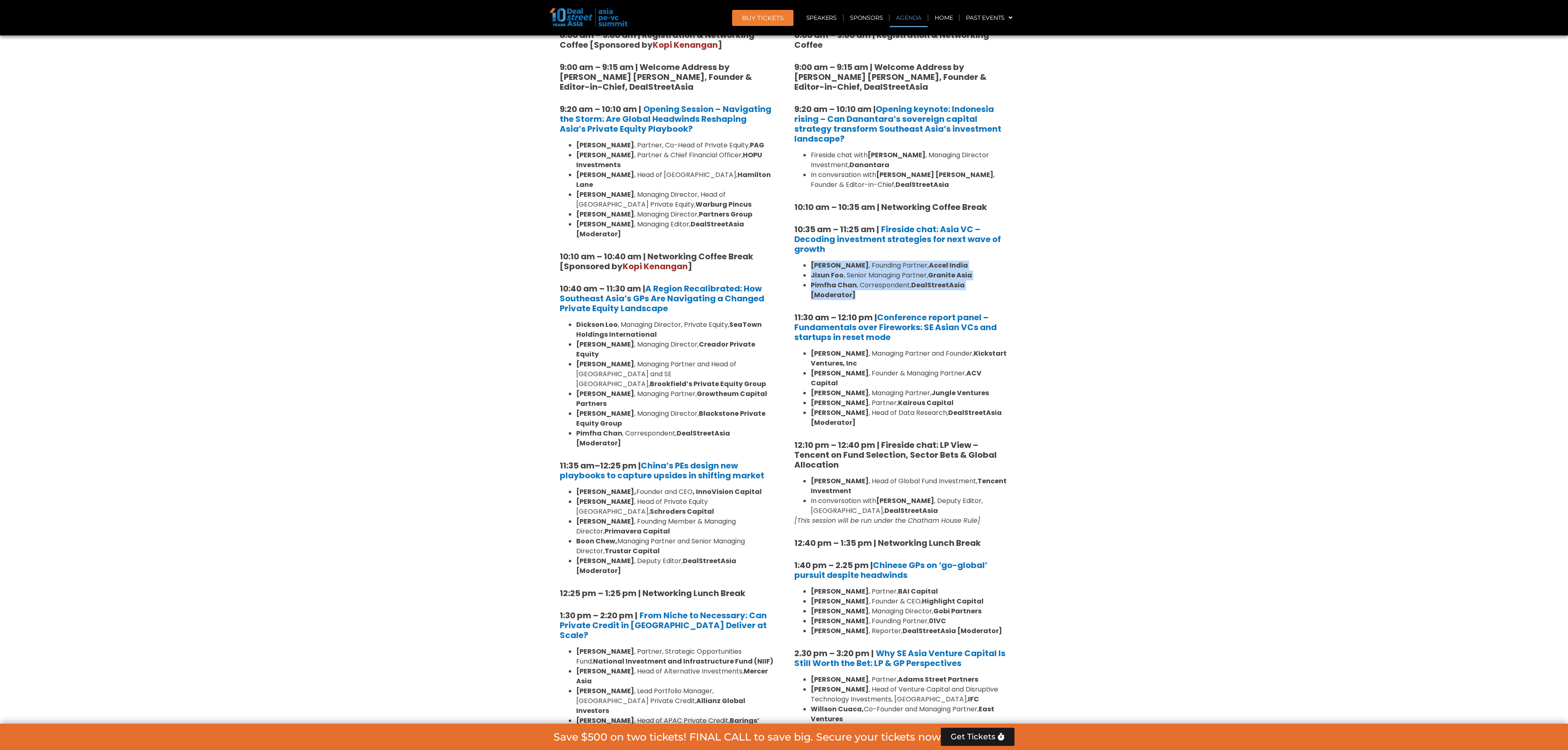
drag, startPoint x: 1048, startPoint y: 281, endPoint x: 810, endPoint y: 264, distance: 238.6
click at [810, 264] on ul "[PERSON_NAME] , Founding Partner, Accel India [PERSON_NAME] , Senior Managing P…" at bounding box center [901, 280] width 214 height 39
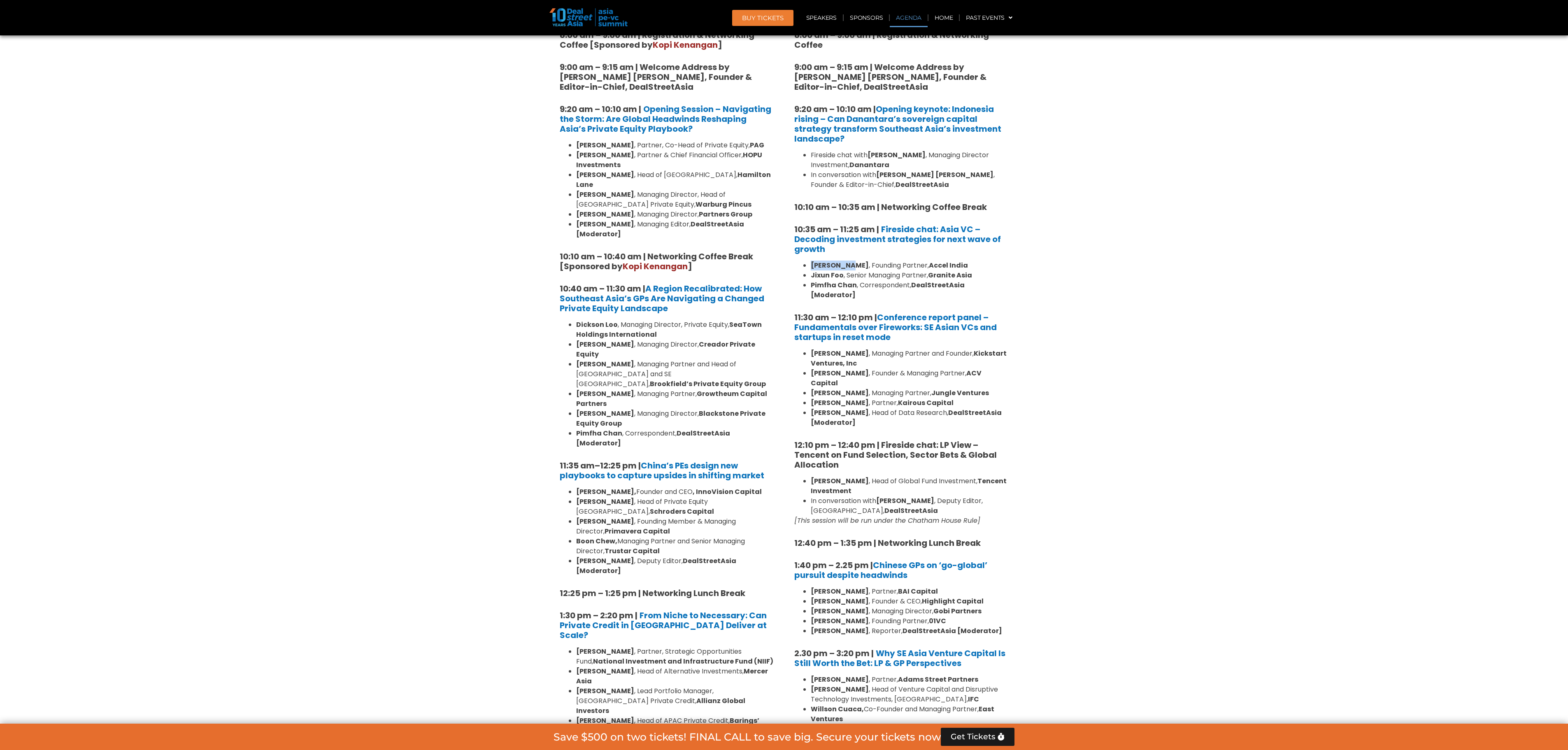
click at [810, 264] on ul "[PERSON_NAME] , Founding Partner, Accel India [PERSON_NAME] , Senior Managing P…" at bounding box center [901, 280] width 214 height 39
click at [822, 275] on strong "Jixun Foo" at bounding box center [827, 275] width 33 height 9
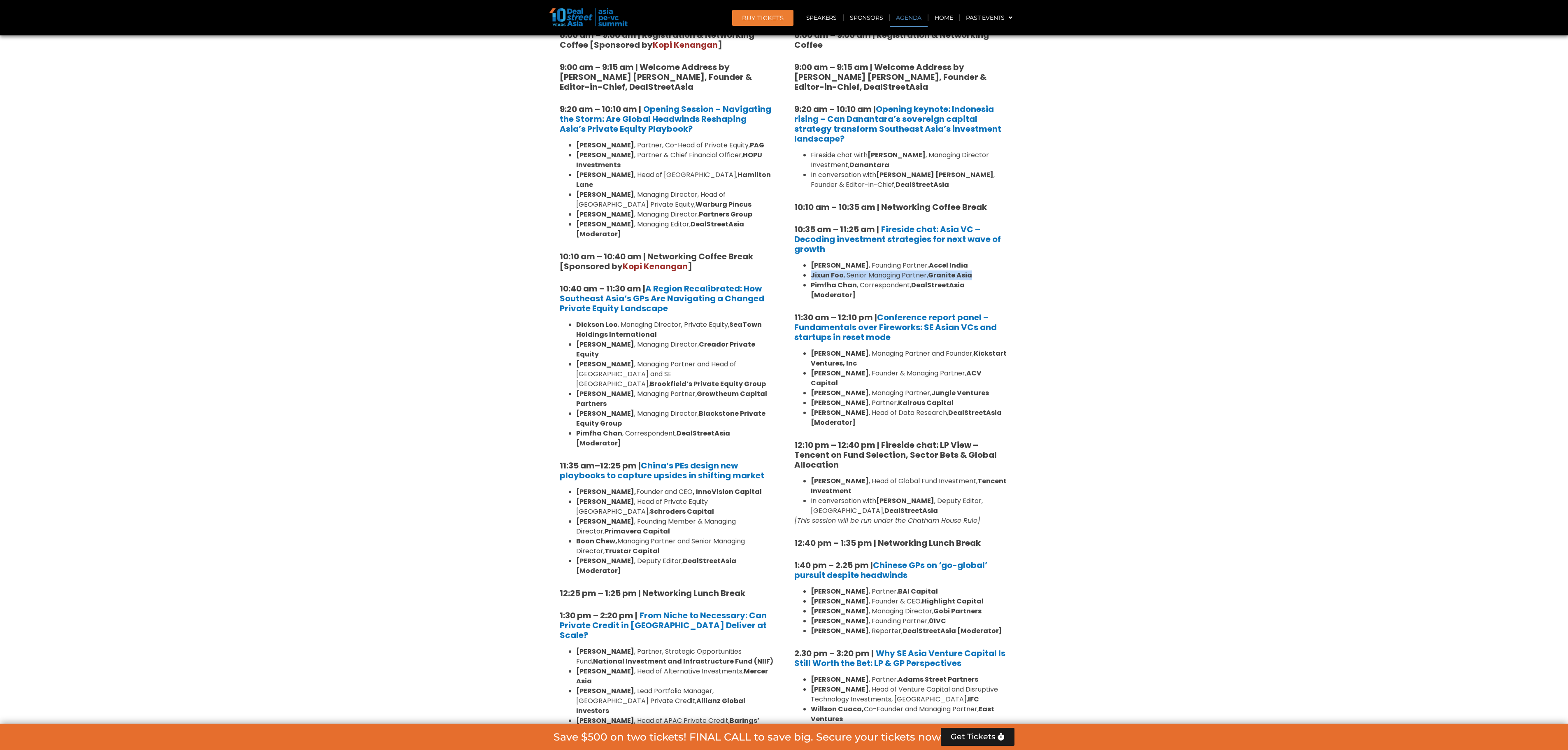
click at [822, 275] on strong "Jixun Foo" at bounding box center [827, 275] width 33 height 9
click at [824, 281] on strong "Pimfha Chan" at bounding box center [833, 285] width 46 height 9
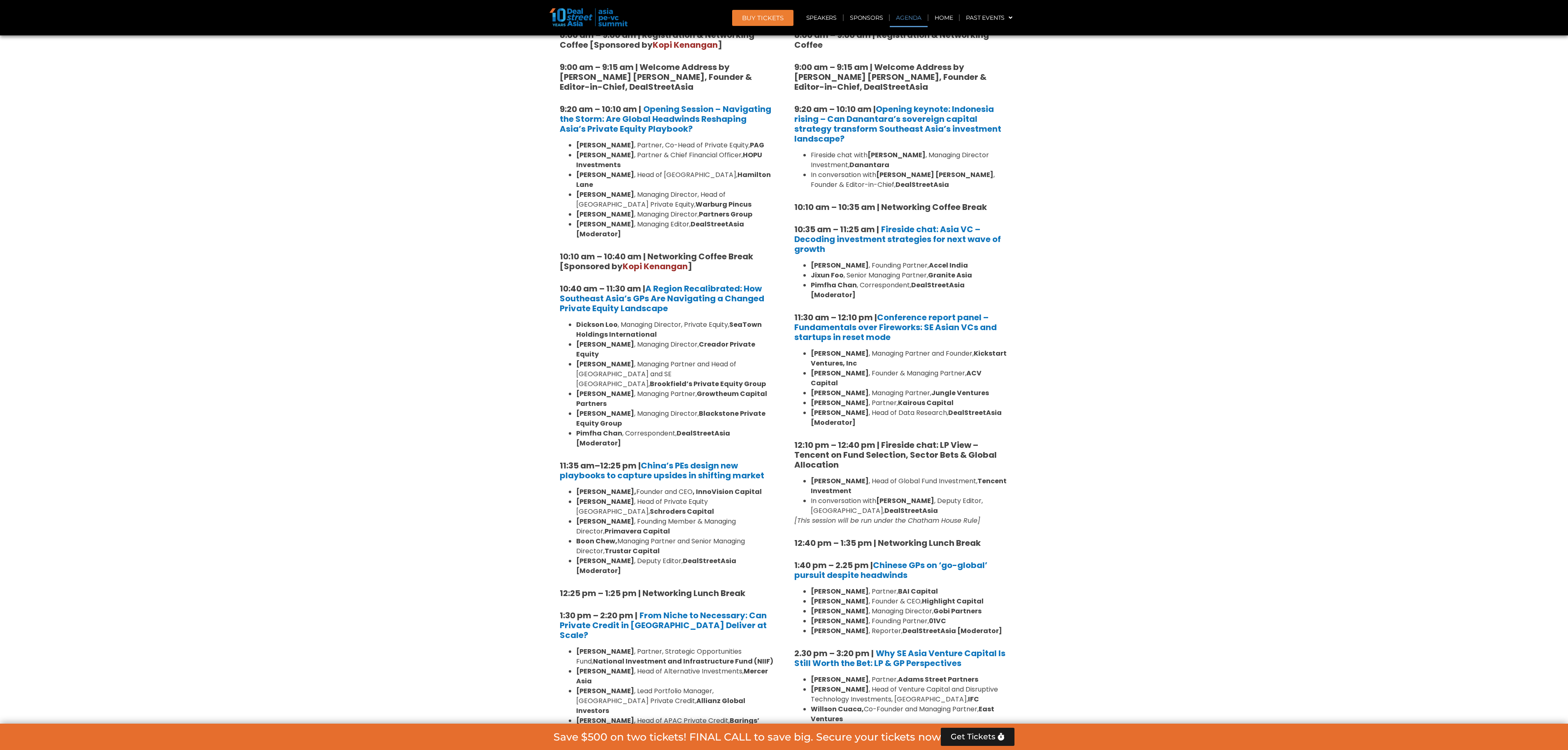
click at [824, 281] on strong "Pimfha Chan" at bounding box center [833, 285] width 46 height 9
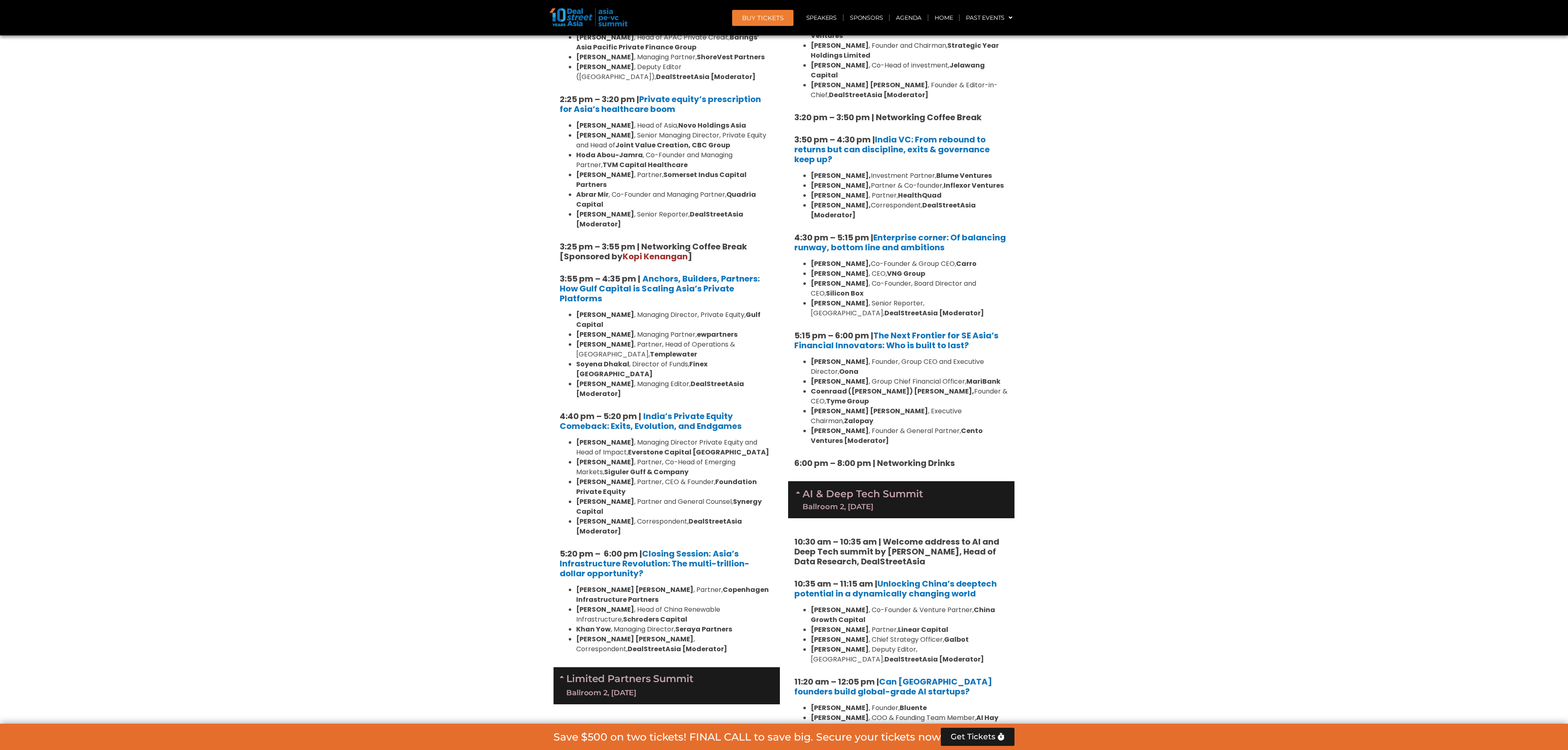
scroll to position [1438, 0]
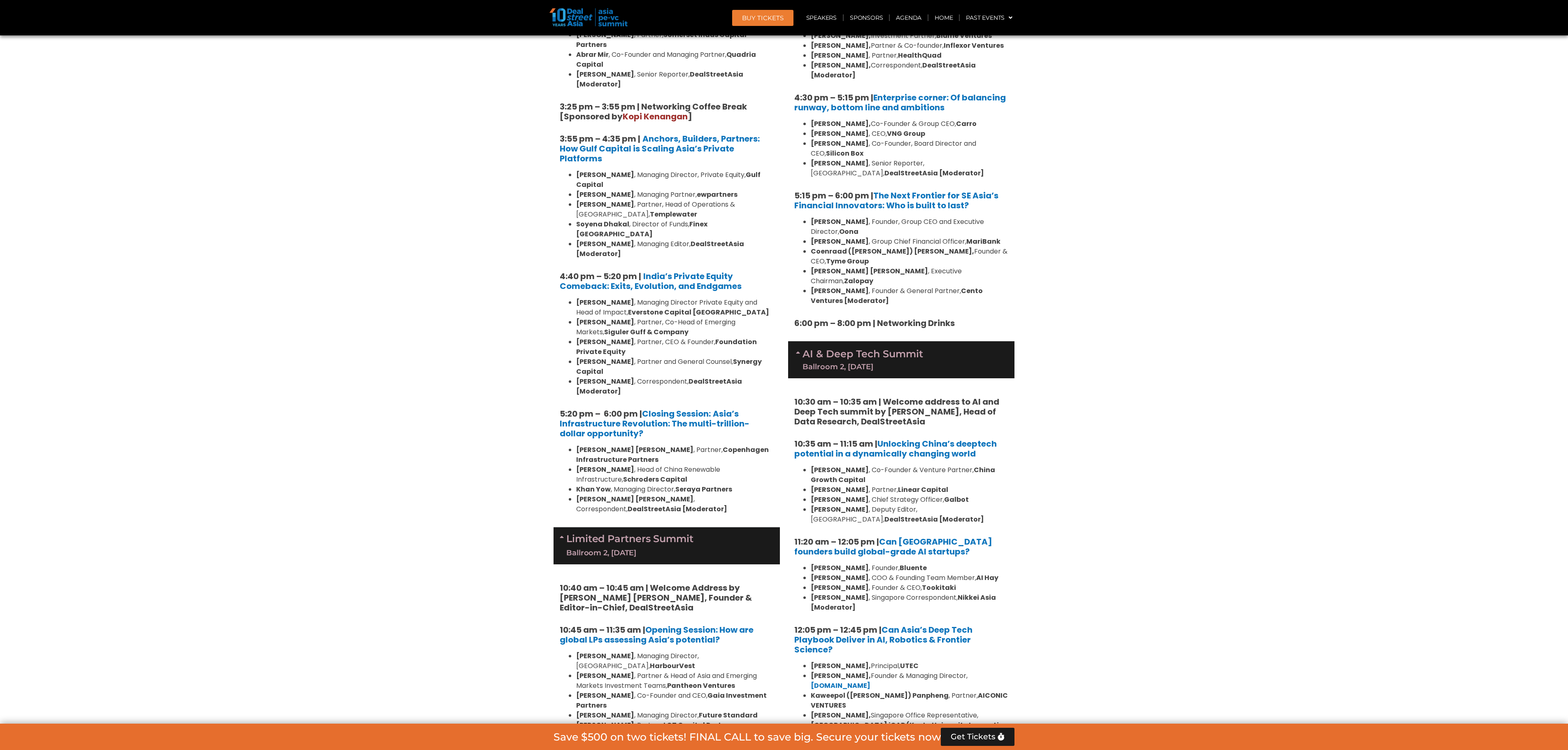
click at [1045, 325] on section "Private Equity & Investment Summit Ballroom 1, [DATE] 8:00 am – 9:00 am | Regis…" at bounding box center [784, 744] width 1568 height 3195
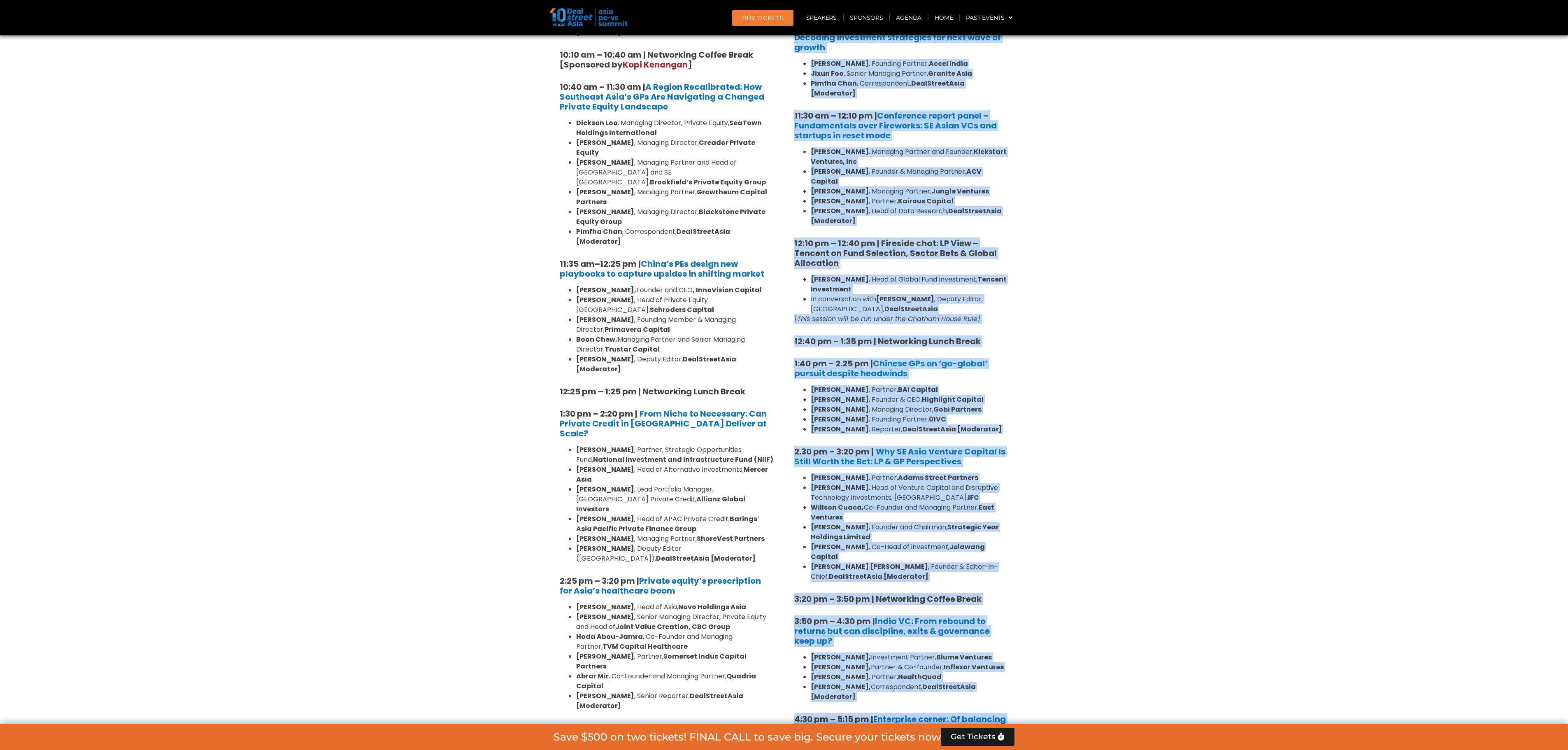
scroll to position [1278, 0]
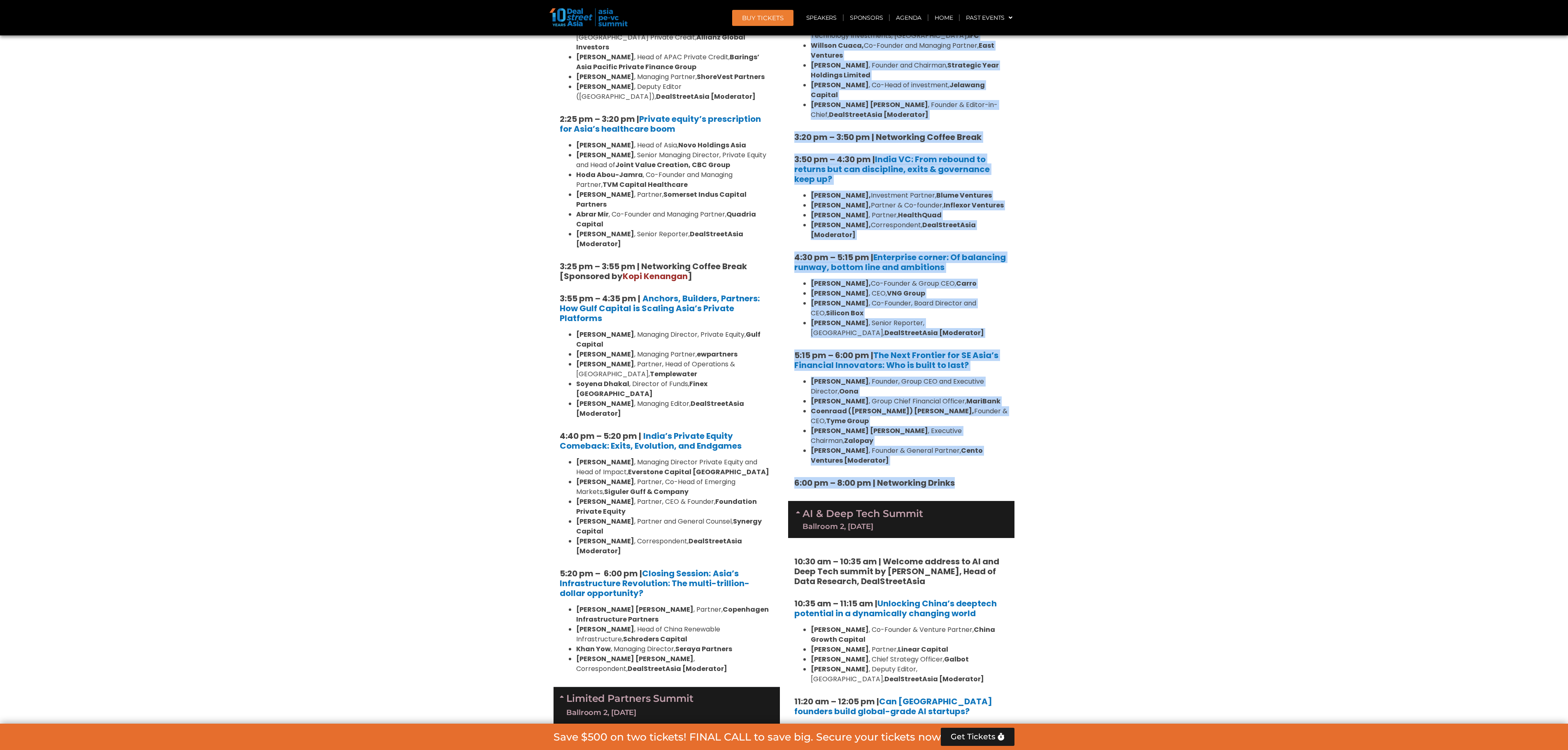
drag, startPoint x: 794, startPoint y: 117, endPoint x: 996, endPoint y: 427, distance: 370.0
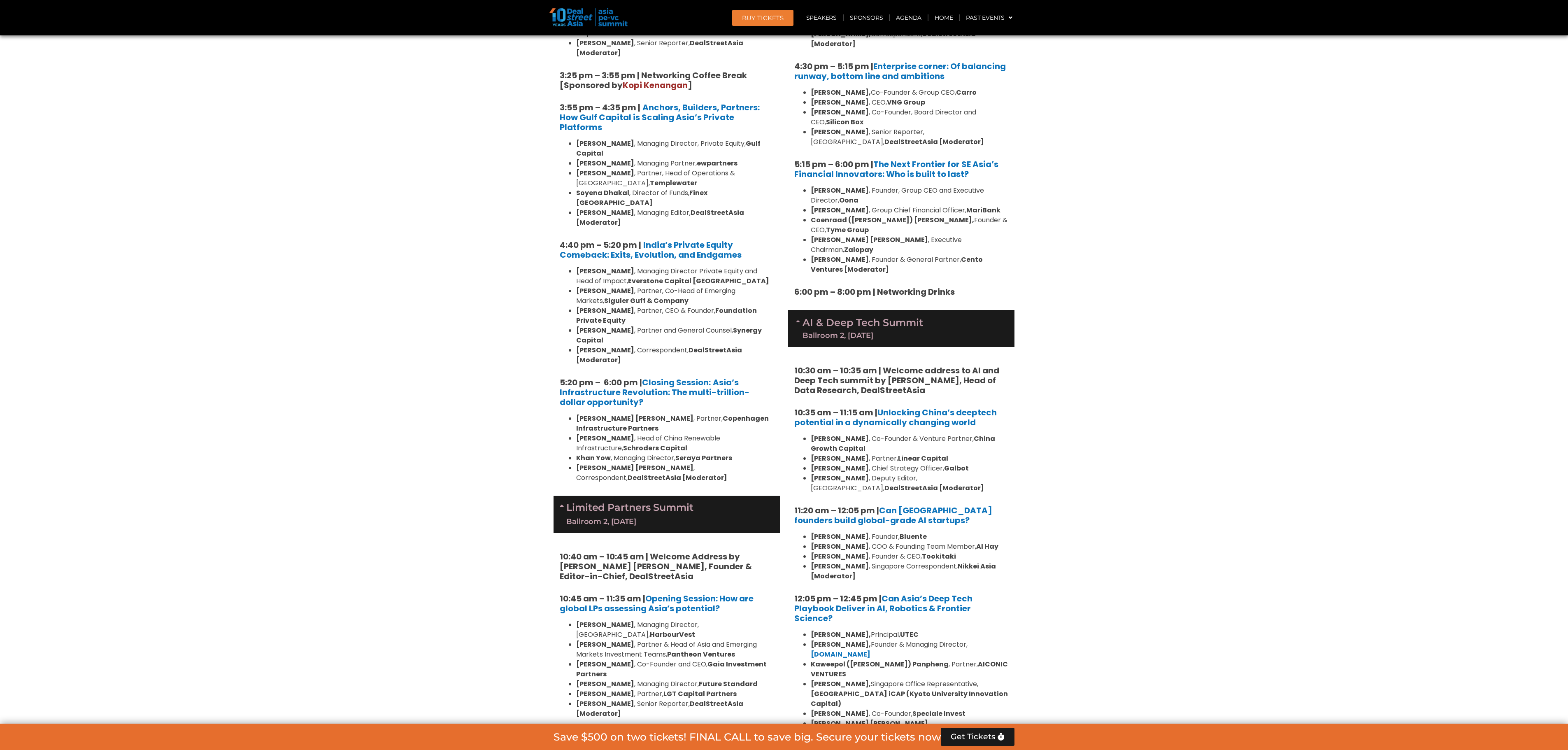
scroll to position [1772, 0]
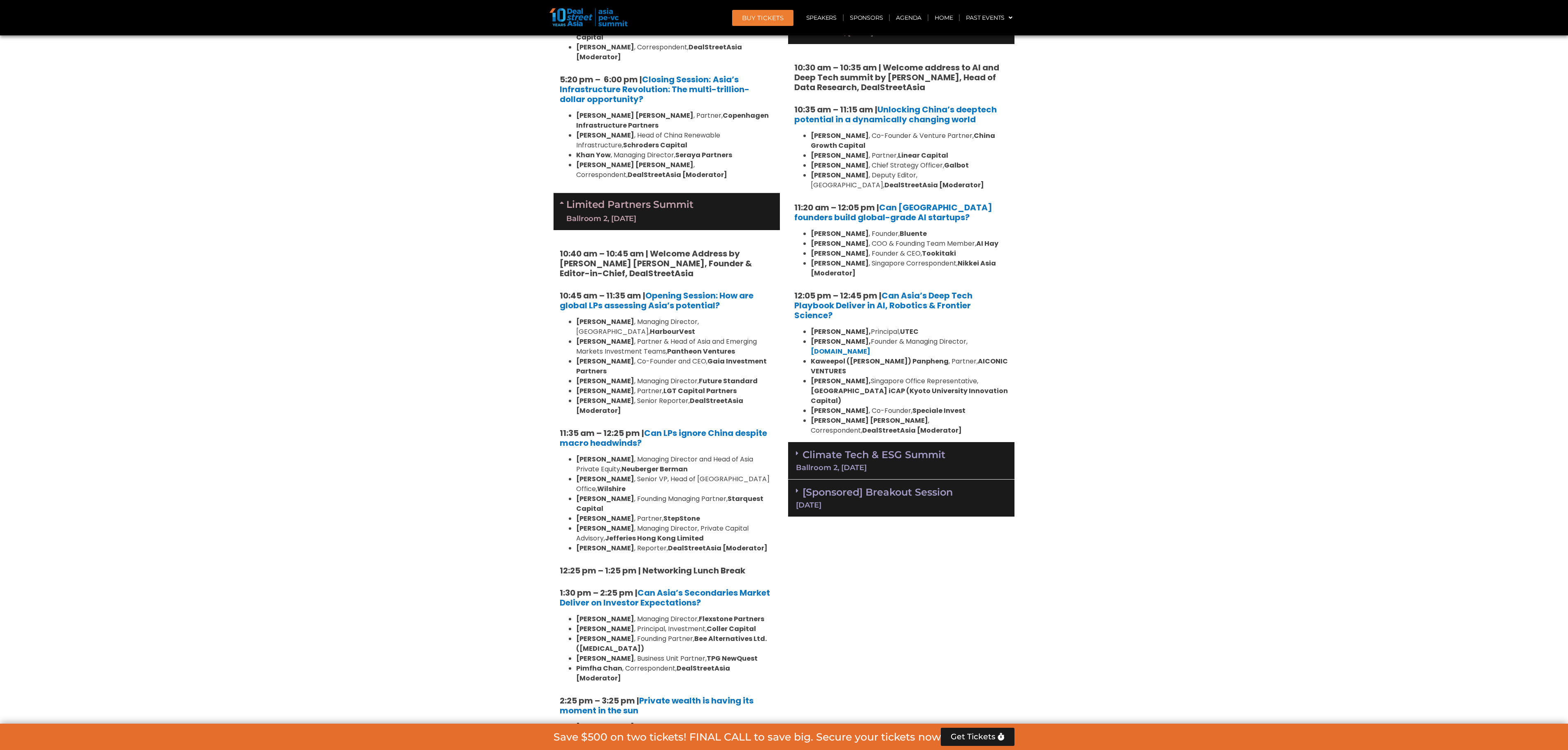
click at [827, 486] on link "[Sponsored] Breakout Session [DATE]" at bounding box center [902, 497] width 211 height 23
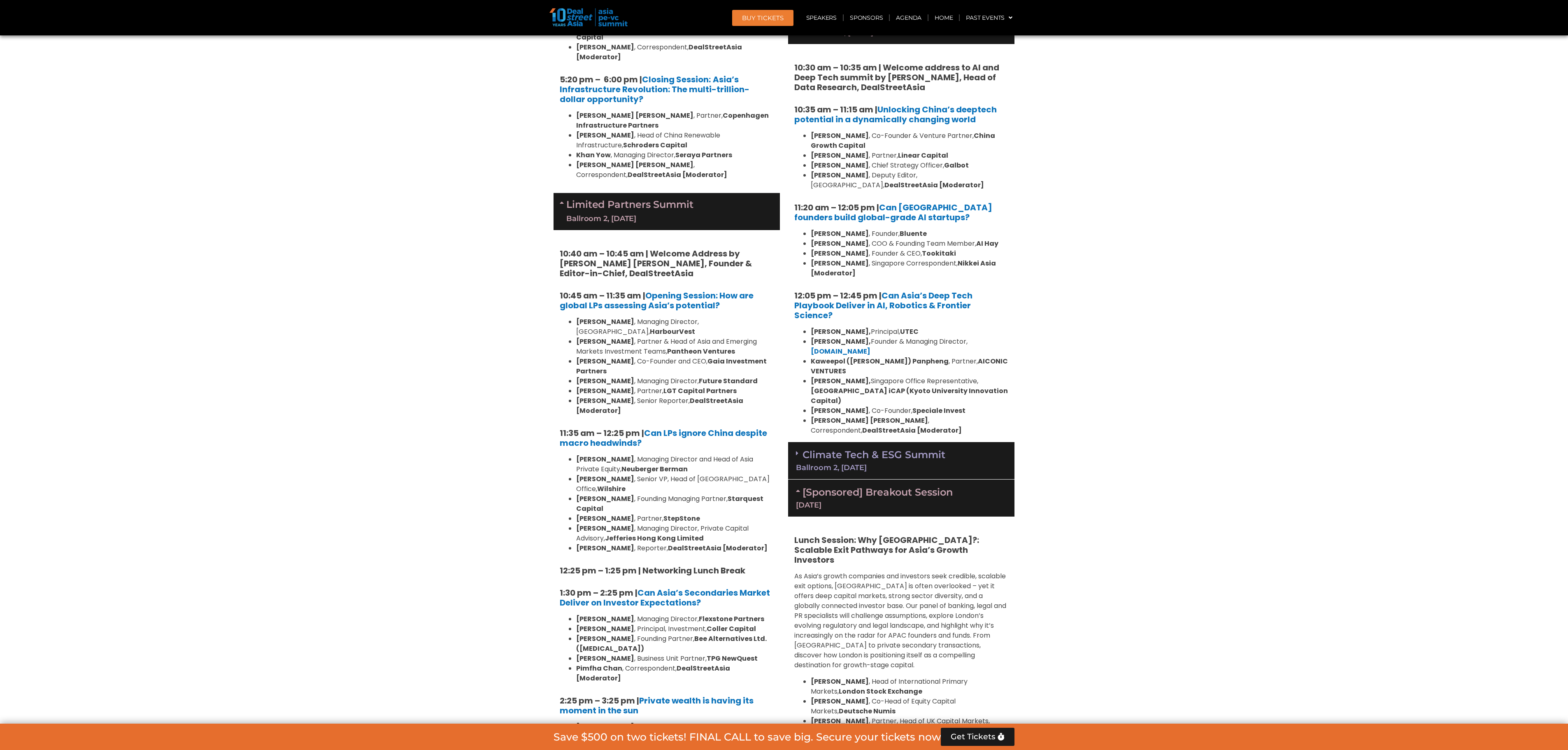
click at [827, 486] on link "[Sponsored] Breakout Session [DATE]" at bounding box center [902, 497] width 211 height 23
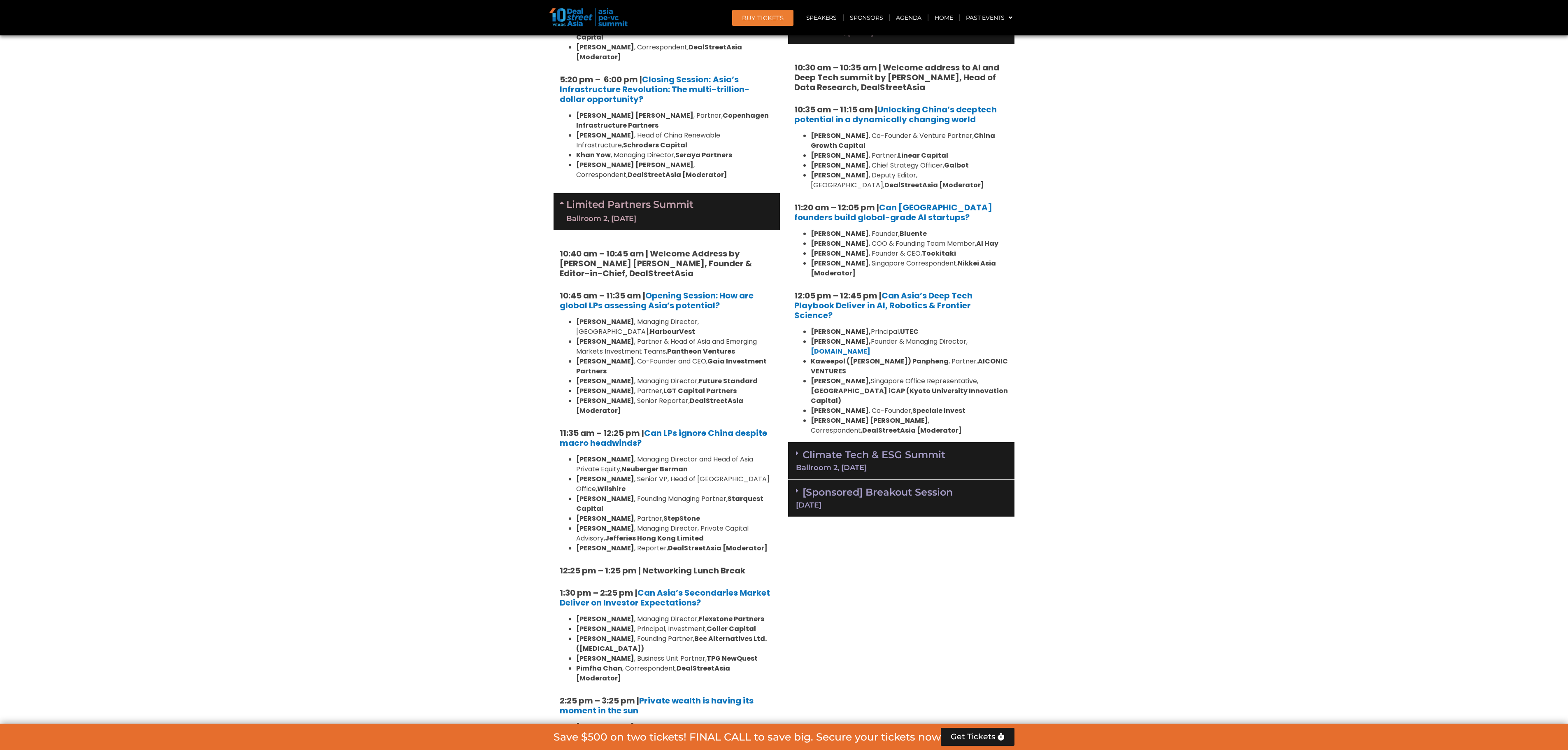
click at [1045, 420] on section "Private Equity & Investment Summit Ballroom 1, [DATE] 8:00 am – 9:00 am | Regis…" at bounding box center [784, 410] width 1568 height 3195
click at [1045, 311] on section "Private Equity & Investment Summit Ballroom 1, [DATE] 8:00 am – 9:00 am | Regis…" at bounding box center [784, 410] width 1568 height 3195
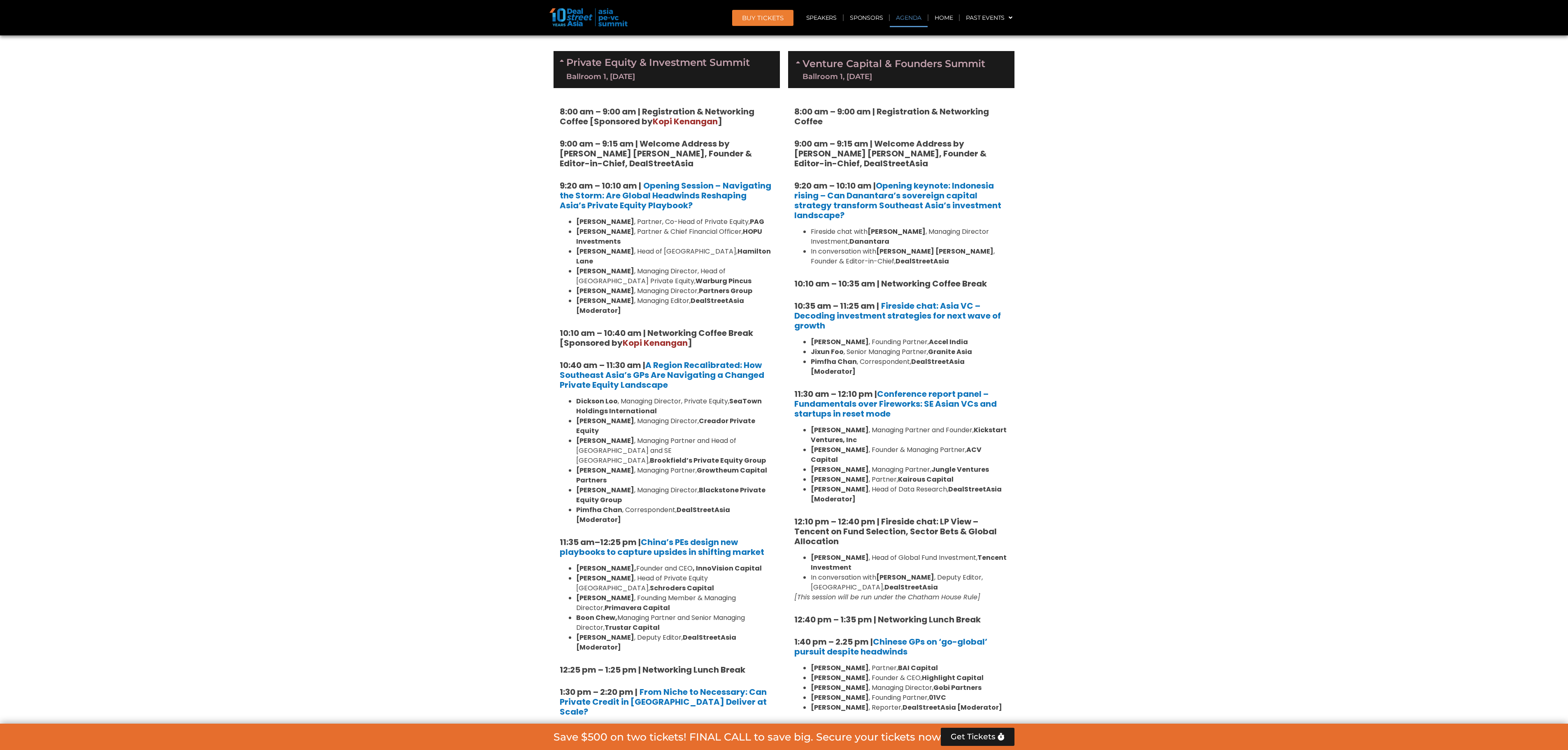
scroll to position [538, 0]
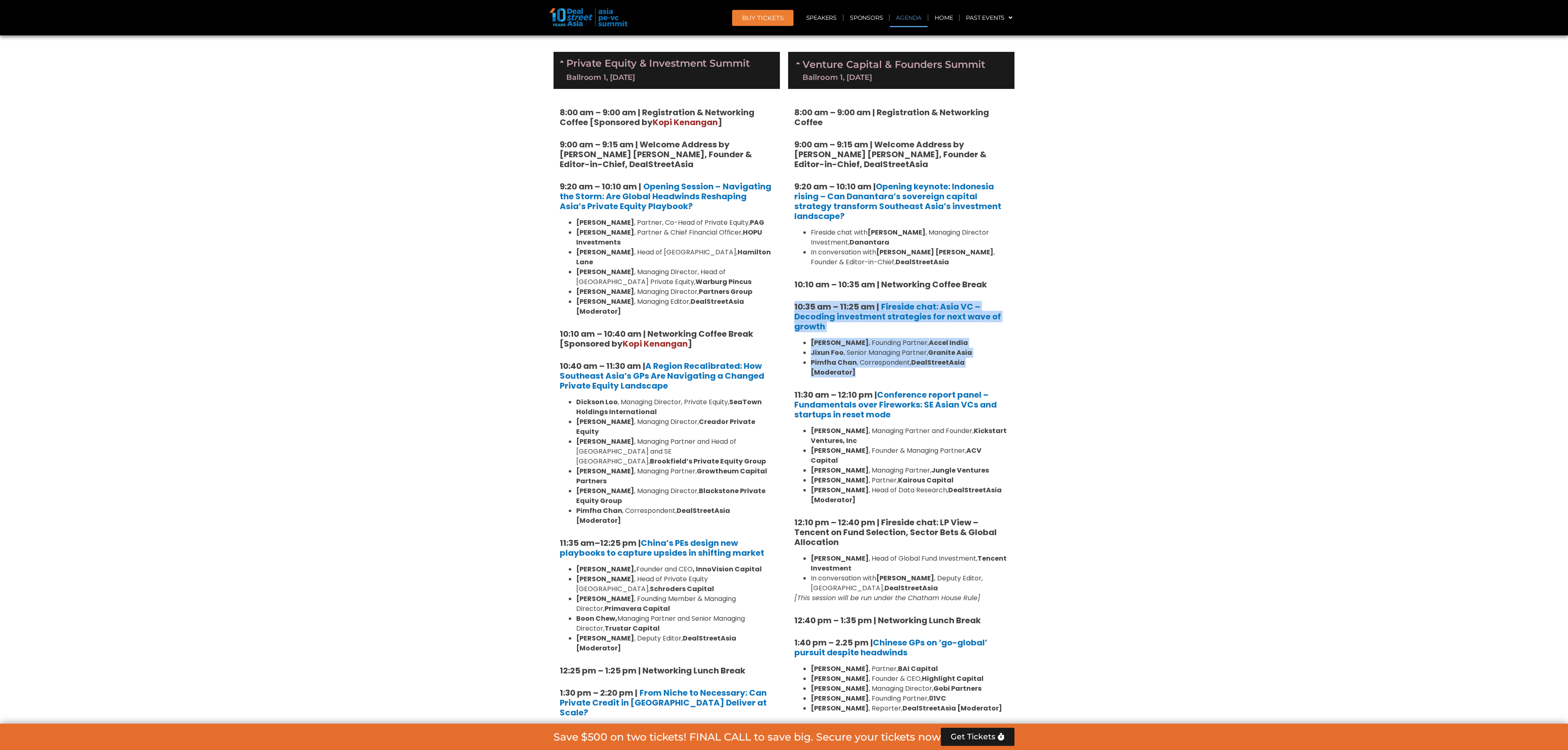
drag, startPoint x: 793, startPoint y: 302, endPoint x: 1011, endPoint y: 359, distance: 225.3
click at [1011, 359] on div "8:00 am – 9:00 am | Registration & Networking Coffee 9:00 am – 9:15 am | Welcom…" at bounding box center [902, 665] width 226 height 1153
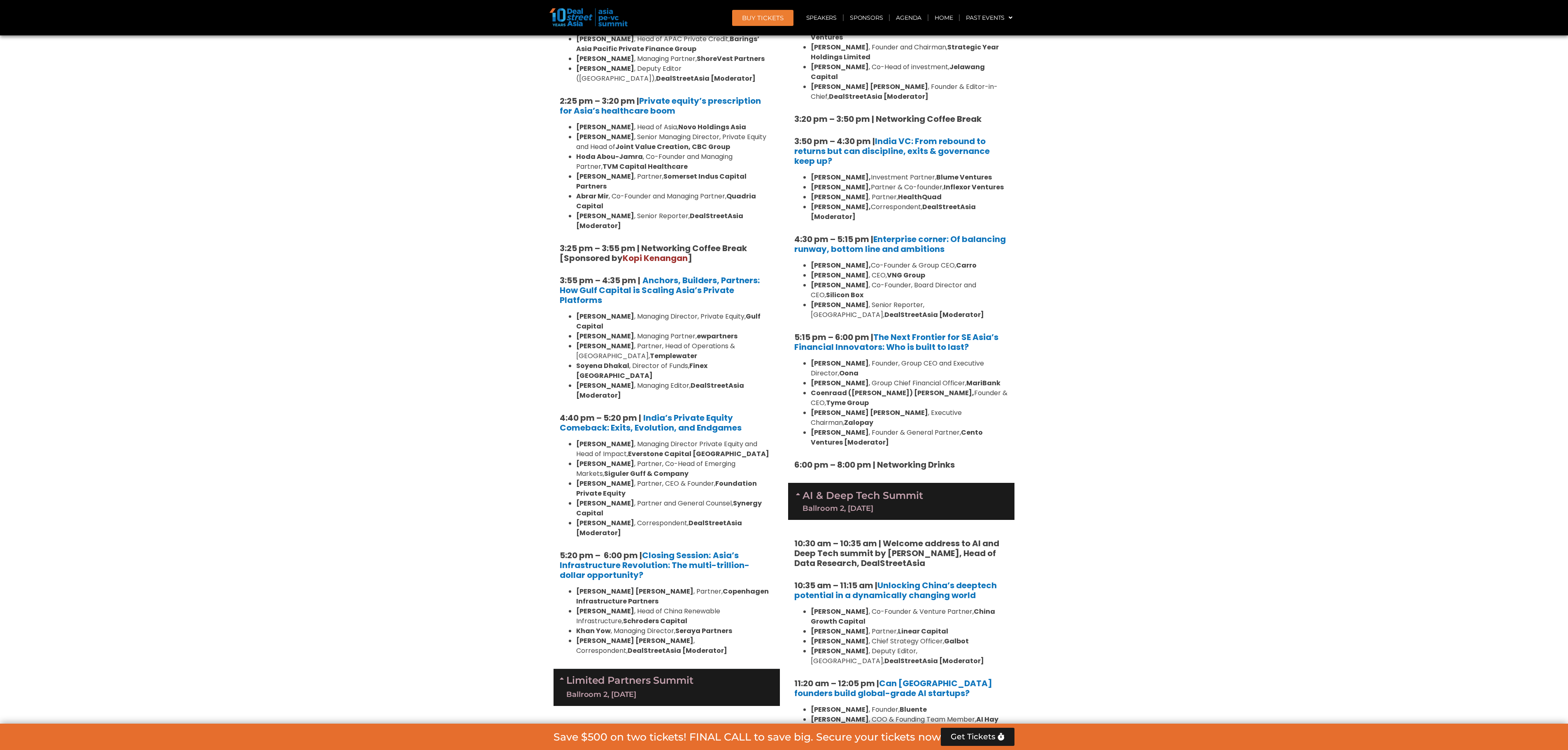
scroll to position [1361, 0]
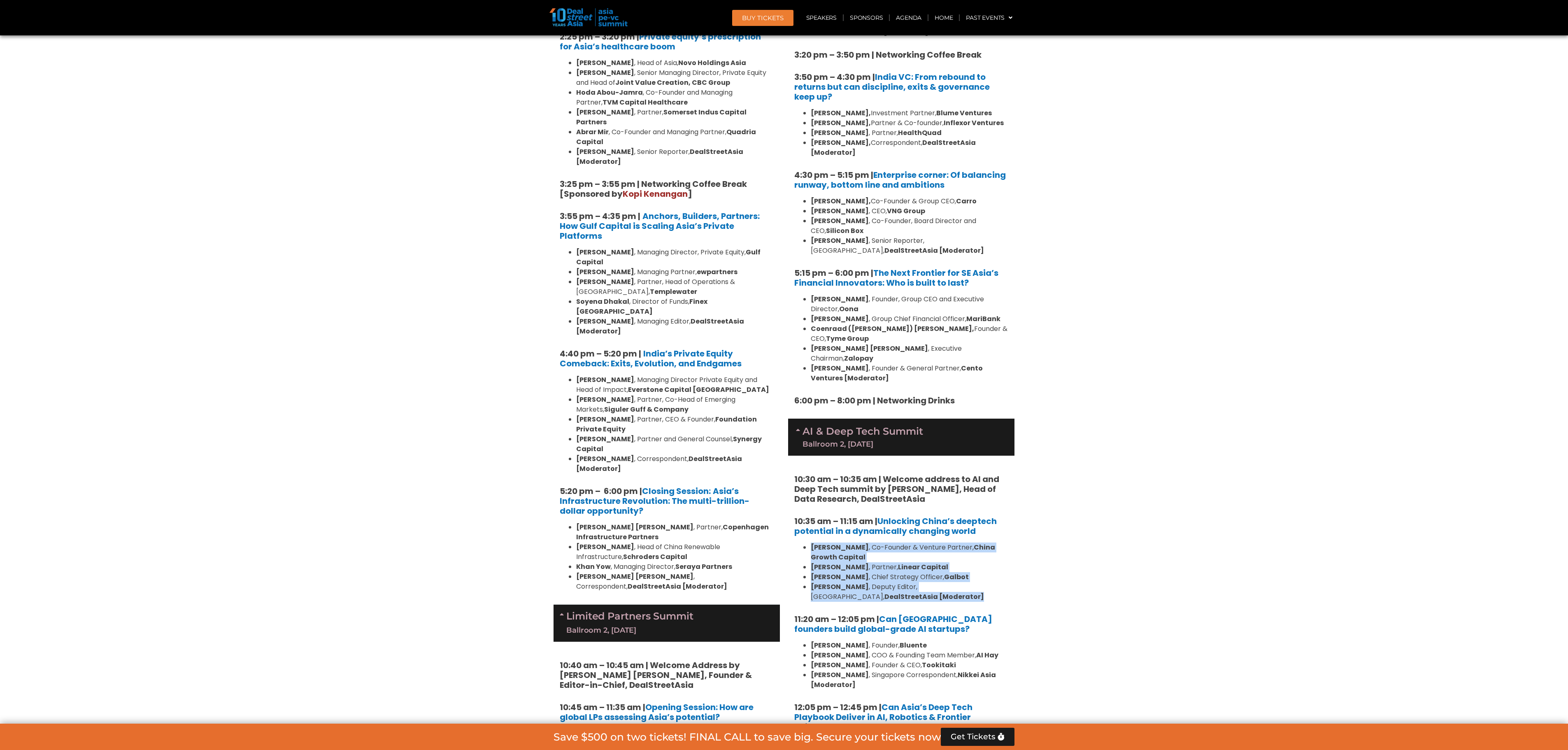
drag, startPoint x: 881, startPoint y: 538, endPoint x: 790, endPoint y: 491, distance: 102.4
click at [790, 491] on div "10:30 am – 10:35 am | Welcome address to AI and Deep Tech summit by [PERSON_NAM…" at bounding box center [902, 655] width 226 height 398
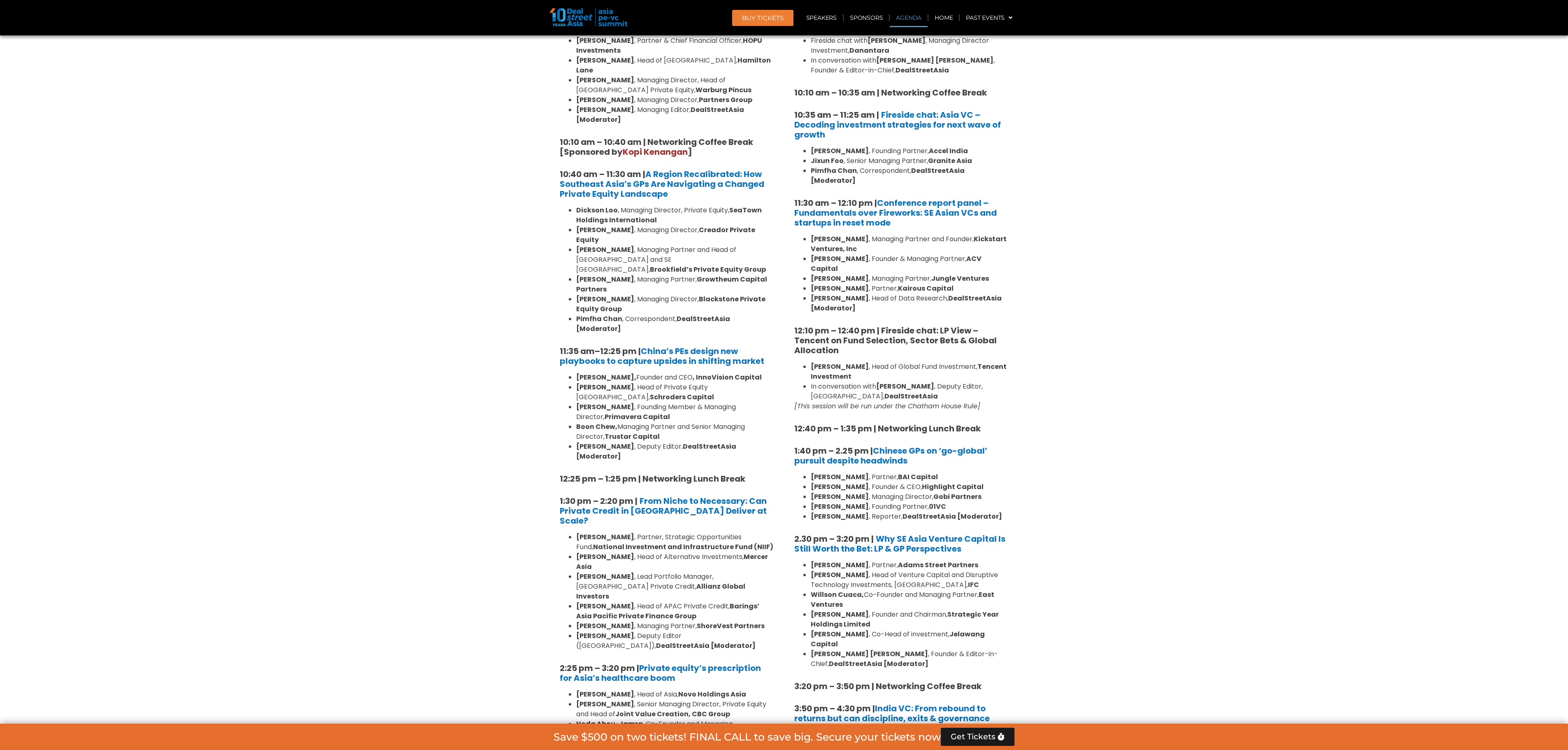
scroll to position [455, 0]
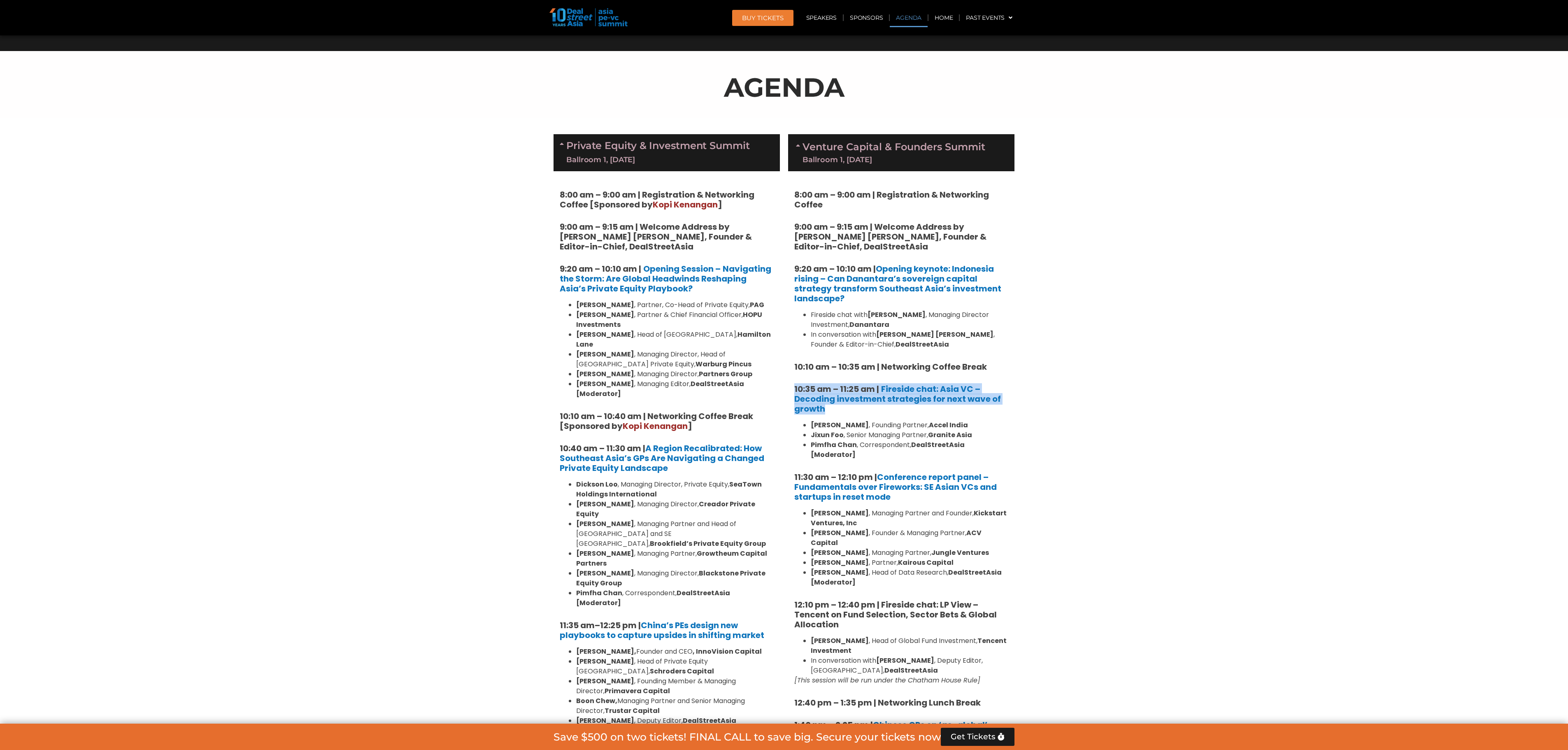
drag, startPoint x: 793, startPoint y: 381, endPoint x: 832, endPoint y: 408, distance: 47.4
click at [832, 408] on div "8:00 am – 9:00 am | Registration & Networking Coffee 9:00 am – 9:15 am | Welcom…" at bounding box center [902, 748] width 226 height 1153
copy h5 "10:35 am – 11:25 am | Fireside chat: Asia VC – Decoding investment strategies f…"
